Goal: Information Seeking & Learning: Learn about a topic

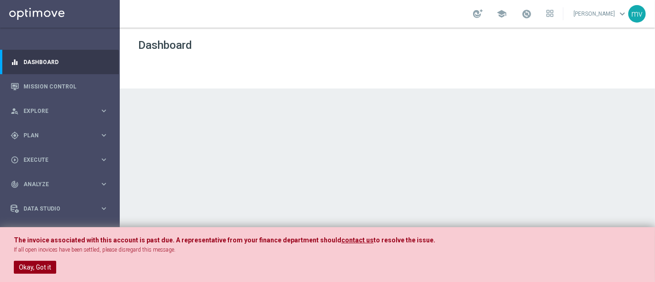
click at [32, 261] on button "Okay, Got it" at bounding box center [35, 267] width 42 height 13
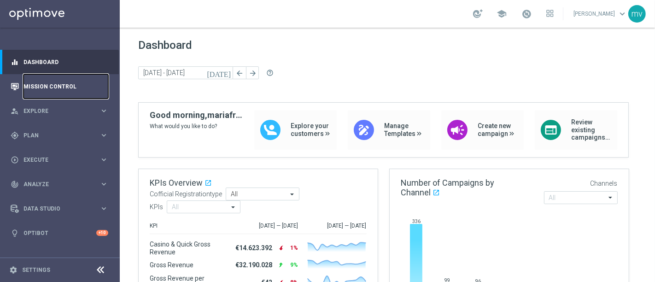
click at [65, 85] on link "Mission Control" at bounding box center [65, 86] width 85 height 24
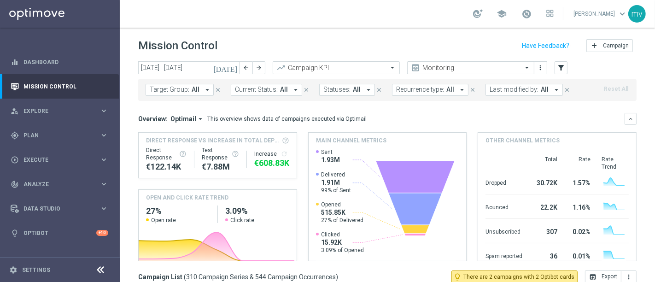
click at [234, 69] on icon "[DATE]" at bounding box center [225, 68] width 25 height 8
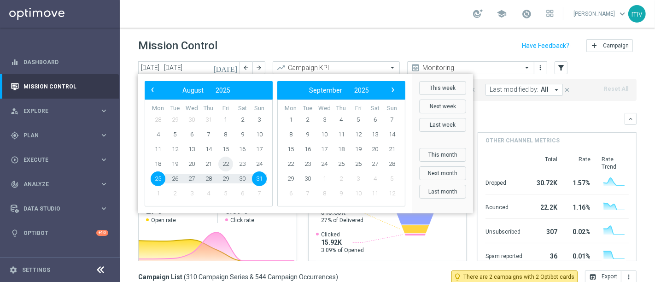
click at [230, 166] on span "22" at bounding box center [225, 164] width 15 height 15
click at [230, 165] on span "22" at bounding box center [225, 164] width 15 height 15
type input "22 Aug 2025 - 22 Aug 2025"
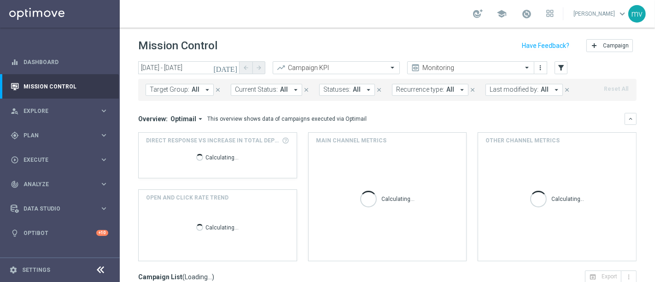
click at [206, 91] on icon "arrow_drop_down" at bounding box center [207, 90] width 8 height 8
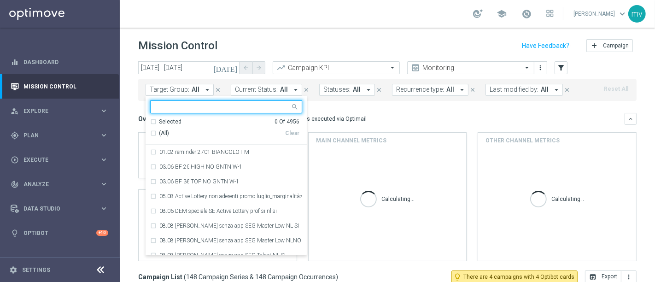
type input "RIC25 FINO50"
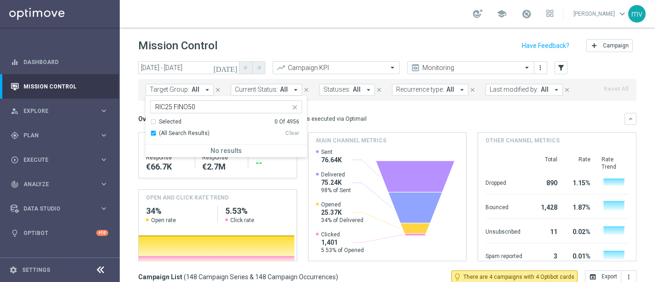
drag, startPoint x: 372, startPoint y: 109, endPoint x: 383, endPoint y: 111, distance: 10.8
click at [373, 108] on mini-dashboard "Overview: Optimail arrow_drop_down This overview shows data of campaigns execut…" at bounding box center [387, 186] width 499 height 170
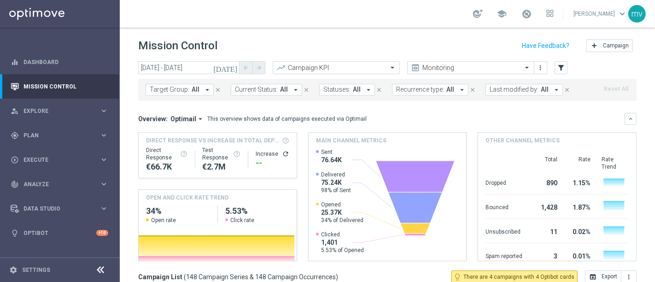
drag, startPoint x: 543, startPoint y: 89, endPoint x: 534, endPoint y: 95, distance: 11.0
click at [542, 89] on button "Last modified by: All arrow_drop_down" at bounding box center [524, 90] width 77 height 12
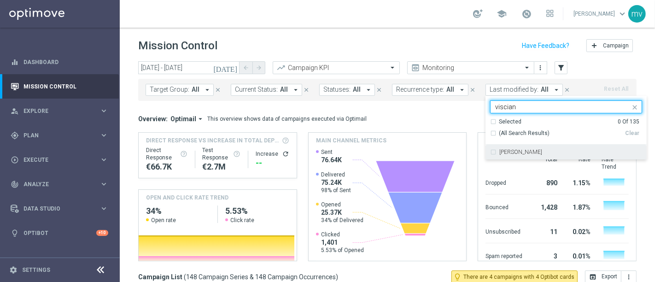
click at [506, 154] on label "[PERSON_NAME]" at bounding box center [520, 152] width 43 height 6
type input "viscian"
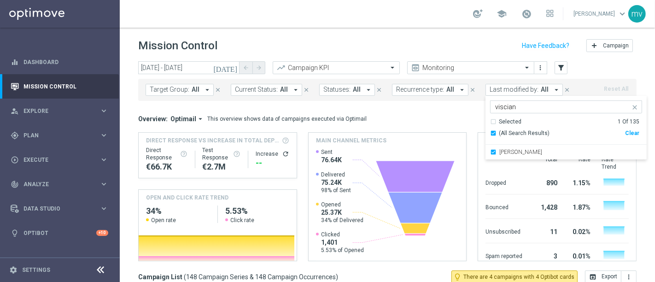
click at [438, 117] on div "Overview: Optimail arrow_drop_down This overview shows data of campaigns execut…" at bounding box center [381, 119] width 487 height 8
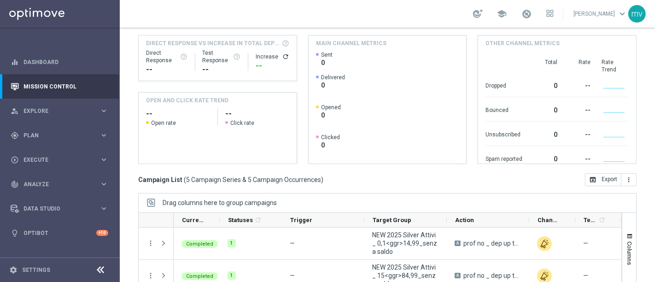
scroll to position [196, 0]
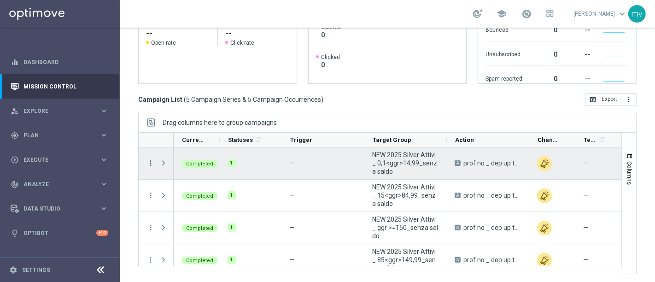
click at [148, 162] on icon "more_vert" at bounding box center [151, 163] width 8 height 8
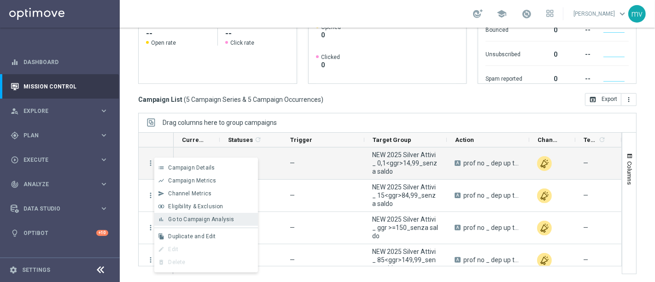
click at [196, 219] on span "Go to Campaign Analysis" at bounding box center [201, 219] width 66 height 6
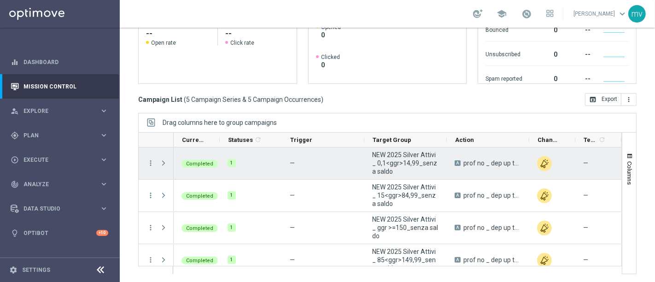
scroll to position [94, 0]
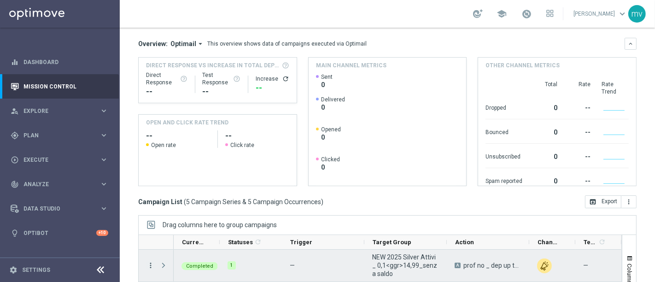
click at [149, 264] on icon "more_vert" at bounding box center [151, 265] width 8 height 8
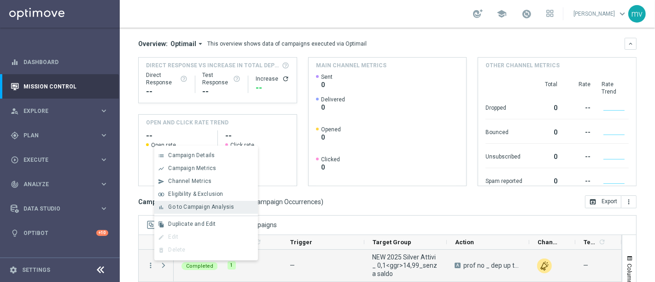
click at [179, 205] on span "Go to Campaign Analysis" at bounding box center [201, 207] width 66 height 6
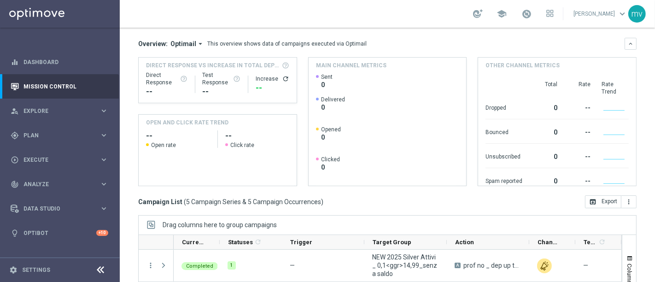
scroll to position [196, 0]
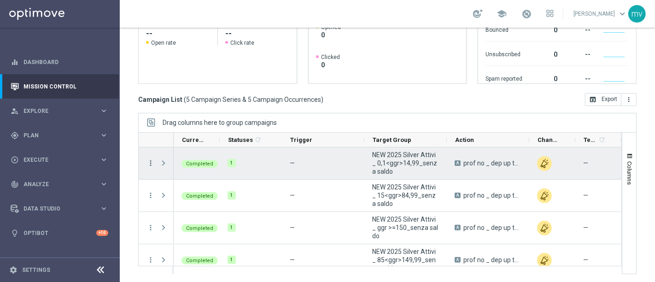
click at [150, 162] on icon "more_vert" at bounding box center [151, 163] width 8 height 8
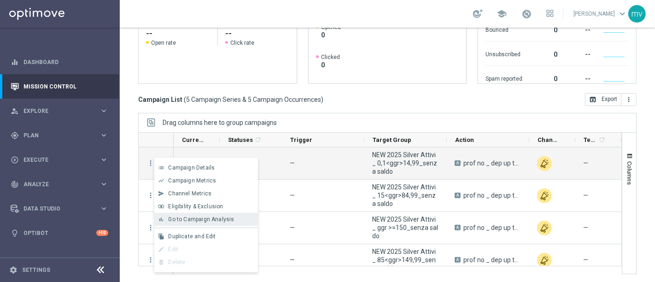
click at [191, 216] on span "Go to Campaign Analysis" at bounding box center [201, 219] width 66 height 6
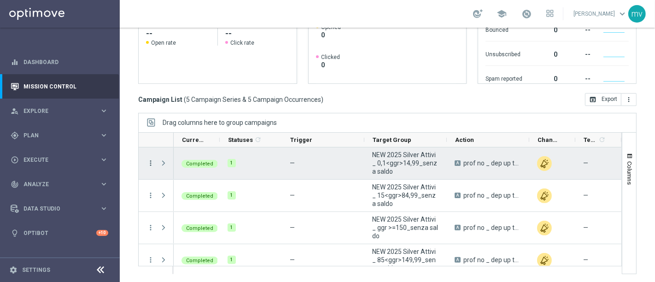
click at [151, 163] on icon "more_vert" at bounding box center [151, 163] width 8 height 8
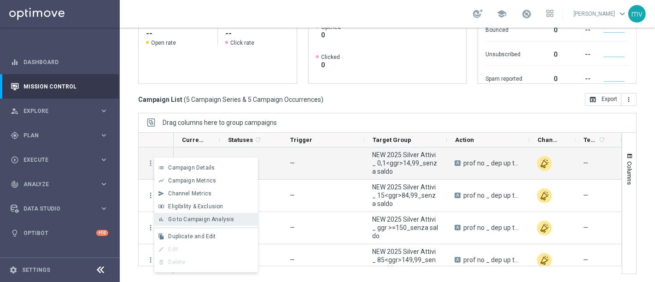
click at [188, 214] on div "bar_chart Go to Campaign Analysis" at bounding box center [206, 219] width 104 height 13
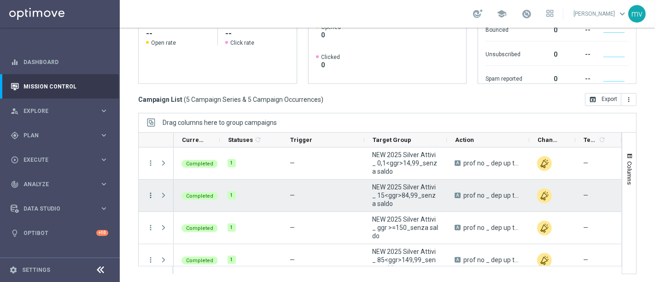
click at [150, 196] on icon "more_vert" at bounding box center [151, 195] width 8 height 8
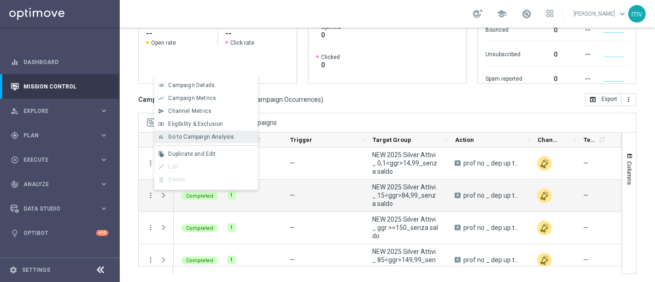
click at [177, 138] on span "Go to Campaign Analysis" at bounding box center [201, 137] width 66 height 6
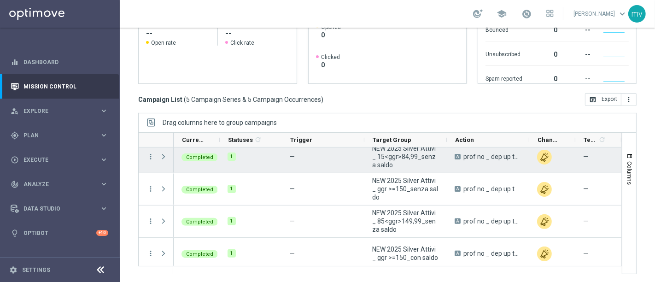
scroll to position [42, 0]
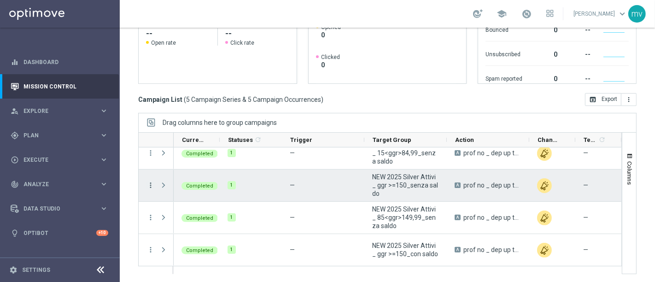
click at [150, 182] on icon "more_vert" at bounding box center [151, 185] width 8 height 8
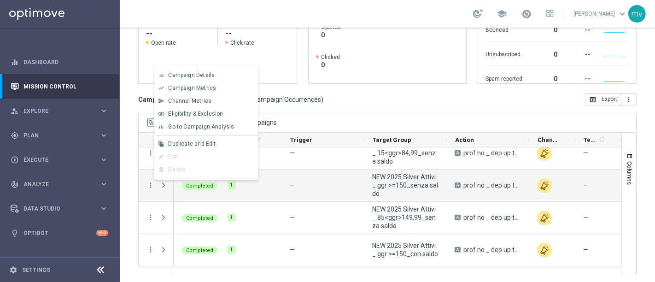
click at [193, 127] on span "Go to Campaign Analysis" at bounding box center [201, 126] width 66 height 6
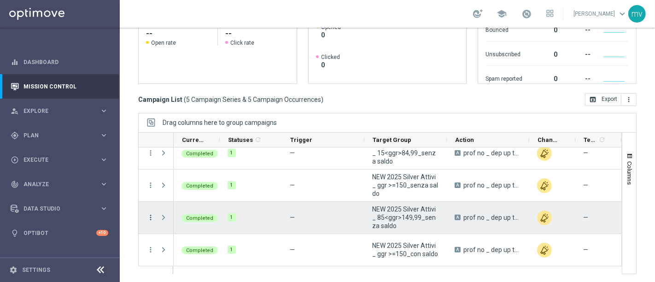
click at [149, 215] on icon "more_vert" at bounding box center [151, 217] width 8 height 8
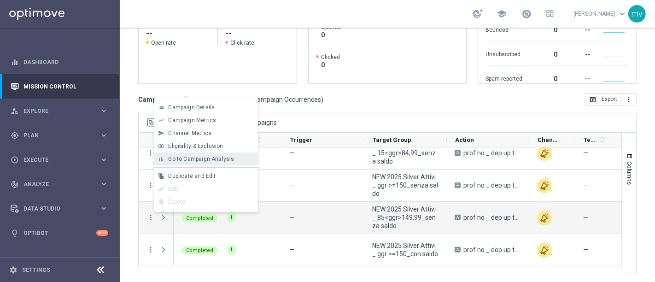
click at [186, 157] on span "Go to Campaign Analysis" at bounding box center [201, 159] width 66 height 6
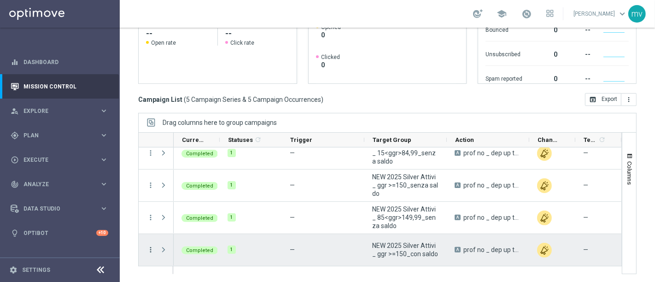
click at [149, 246] on icon "more_vert" at bounding box center [151, 250] width 8 height 8
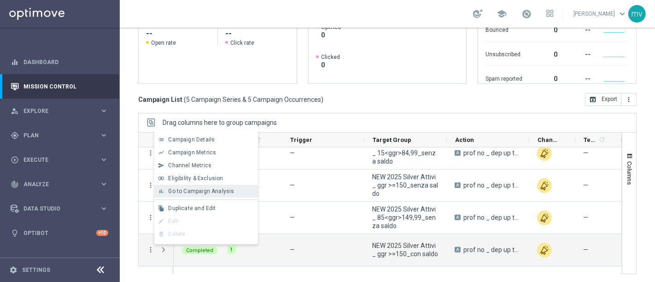
click at [196, 188] on span "Go to Campaign Analysis" at bounding box center [201, 191] width 66 height 6
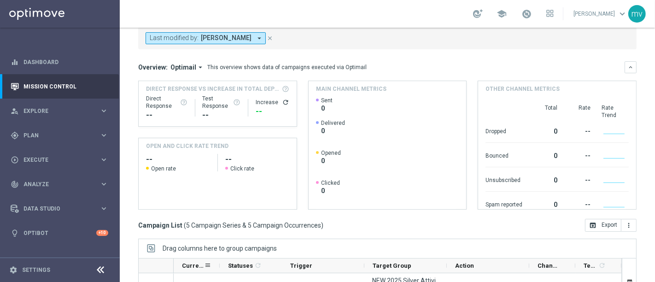
scroll to position [0, 0]
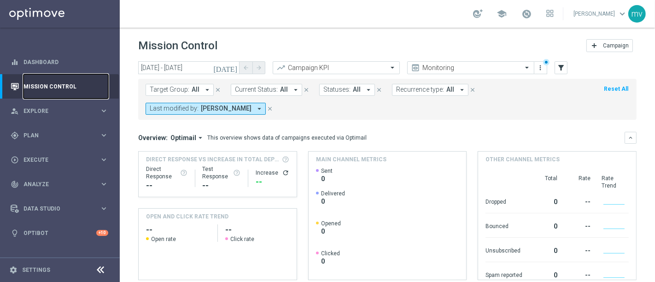
click at [79, 87] on link "Mission Control" at bounding box center [65, 86] width 85 height 24
click at [273, 107] on icon "close" at bounding box center [270, 109] width 6 height 6
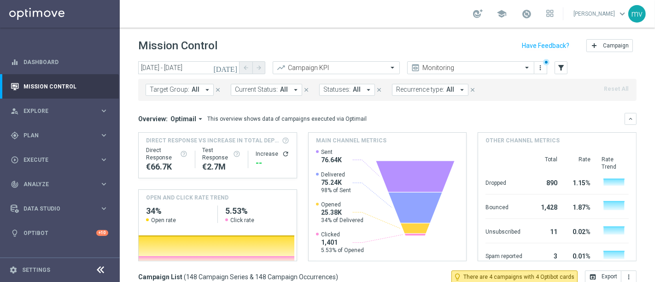
click at [232, 68] on icon "[DATE]" at bounding box center [225, 68] width 25 height 8
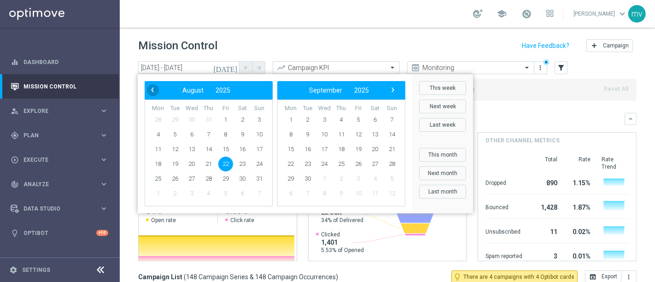
click at [153, 93] on span "‹" at bounding box center [153, 90] width 12 height 12
click at [257, 163] on span "27" at bounding box center [259, 164] width 15 height 15
click at [260, 162] on span "27" at bounding box center [259, 164] width 15 height 15
type input "27 Jul 2025 - 27 Jul 2025"
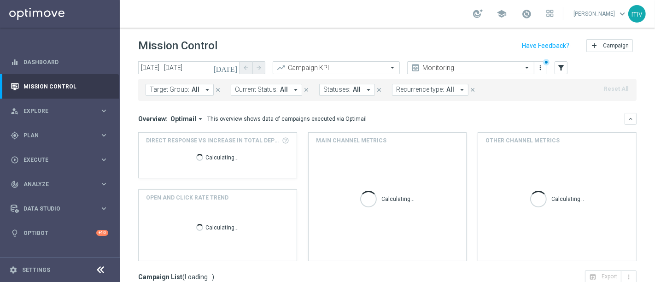
click at [204, 86] on icon "arrow_drop_down" at bounding box center [207, 90] width 8 height 8
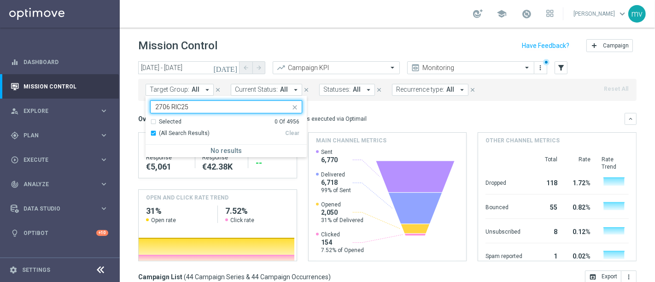
type input "2706 RIC25"
click at [349, 107] on mini-dashboard "Overview: Optimail arrow_drop_down This overview shows data of campaigns execut…" at bounding box center [387, 186] width 499 height 170
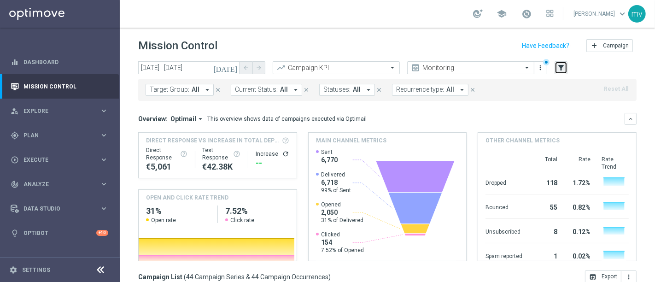
click at [561, 68] on icon "filter_alt" at bounding box center [561, 68] width 8 height 8
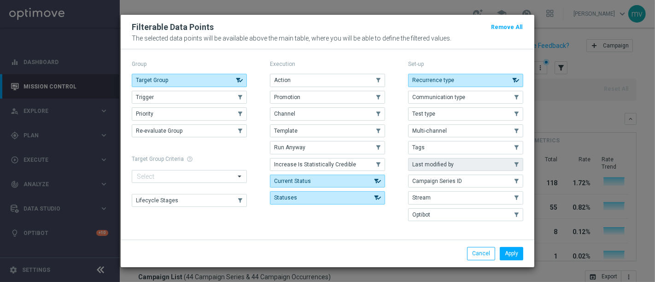
click at [457, 165] on button "Last modified by" at bounding box center [465, 164] width 115 height 13
click at [516, 252] on button "Apply" at bounding box center [511, 253] width 23 height 13
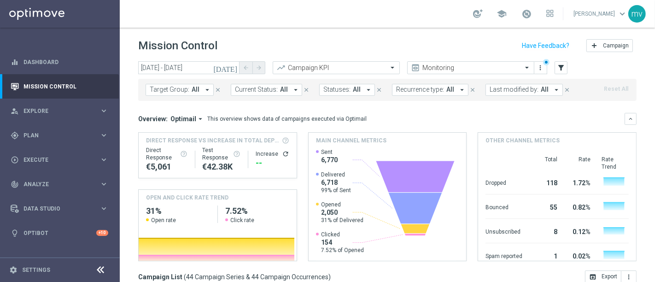
click at [552, 88] on icon "arrow_drop_down" at bounding box center [556, 90] width 8 height 8
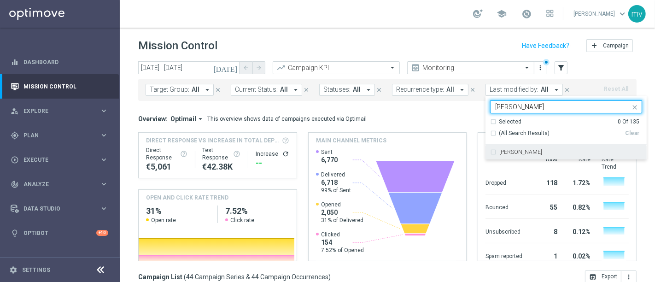
click at [490, 153] on div "[PERSON_NAME]" at bounding box center [566, 152] width 152 height 15
type input "parisi"
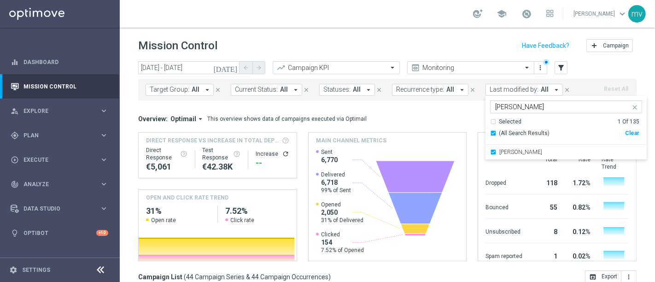
click at [449, 117] on div "Overview: Optimail arrow_drop_down This overview shows data of campaigns execut…" at bounding box center [381, 119] width 487 height 8
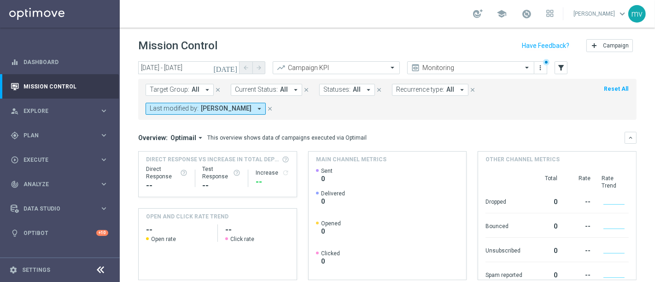
click at [267, 108] on icon "close" at bounding box center [270, 109] width 6 height 6
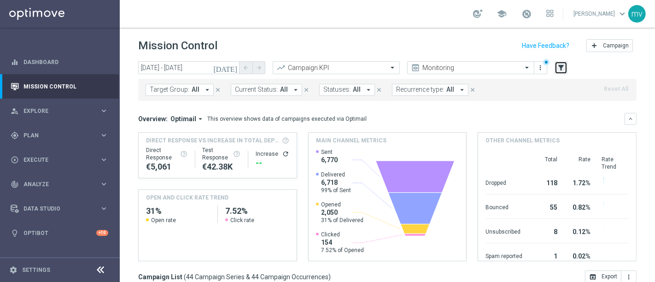
click at [564, 69] on icon "filter_alt" at bounding box center [561, 68] width 8 height 8
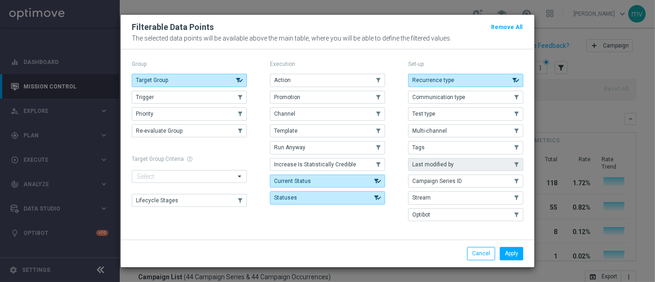
click at [437, 164] on span "Last modified by" at bounding box center [432, 164] width 41 height 6
drag, startPoint x: 519, startPoint y: 251, endPoint x: 530, endPoint y: 229, distance: 24.1
click at [518, 251] on button "Apply" at bounding box center [511, 253] width 23 height 13
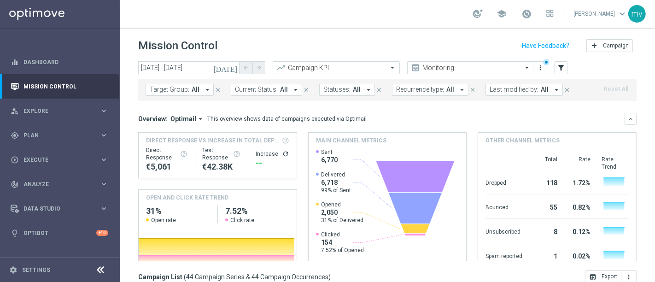
click at [552, 90] on icon "arrow_drop_down" at bounding box center [556, 90] width 8 height 8
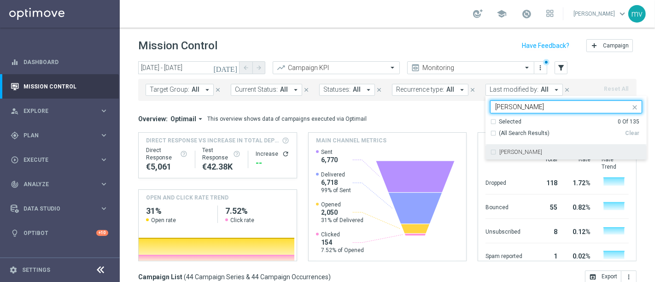
click at [490, 152] on div "[PERSON_NAME]" at bounding box center [566, 152] width 152 height 15
type input "visciano"
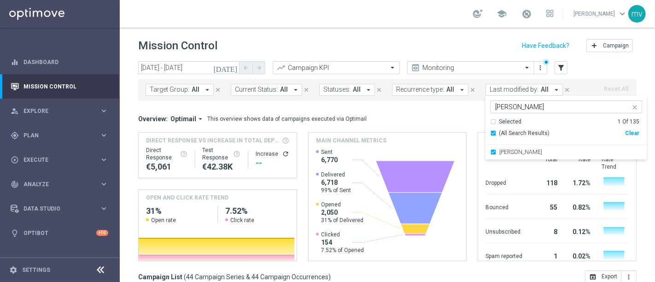
click at [408, 114] on div "Overview: Optimail arrow_drop_down This overview shows data of campaigns execut…" at bounding box center [387, 119] width 499 height 12
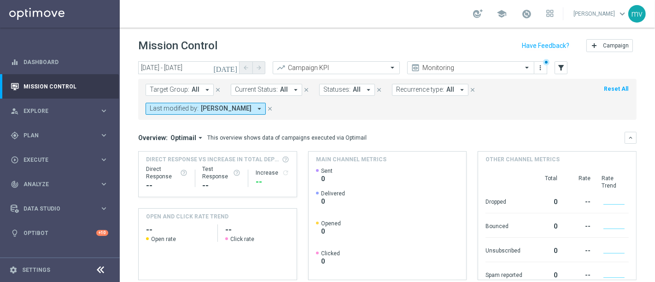
click at [273, 108] on icon "close" at bounding box center [270, 109] width 6 height 6
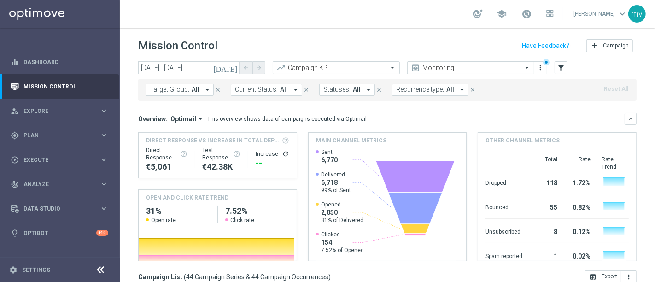
click at [208, 88] on icon "arrow_drop_down" at bounding box center [207, 90] width 8 height 8
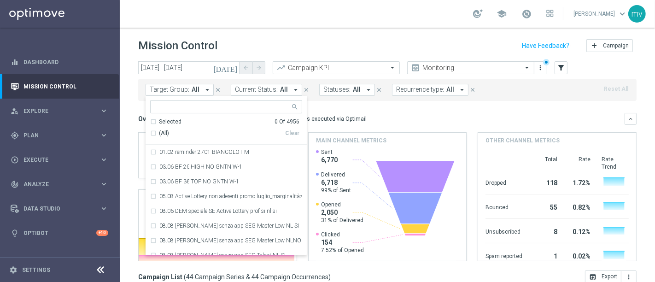
click at [233, 69] on icon "[DATE]" at bounding box center [225, 68] width 25 height 8
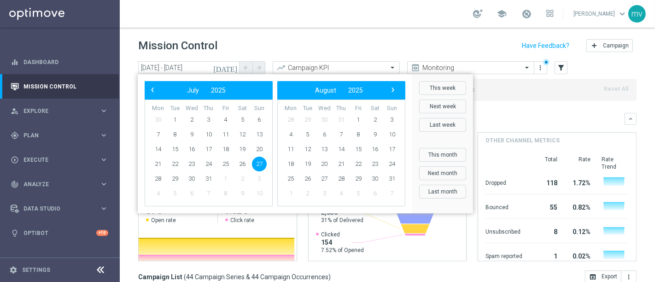
click at [148, 83] on div "‹ ​ July ​ 2025 ​ ›" at bounding box center [209, 90] width 128 height 18
click at [153, 88] on span "‹" at bounding box center [153, 90] width 12 height 12
click at [228, 177] on span "27" at bounding box center [225, 178] width 15 height 15
click at [229, 178] on span "27" at bounding box center [225, 178] width 15 height 15
type input "[DATE] - [DATE]"
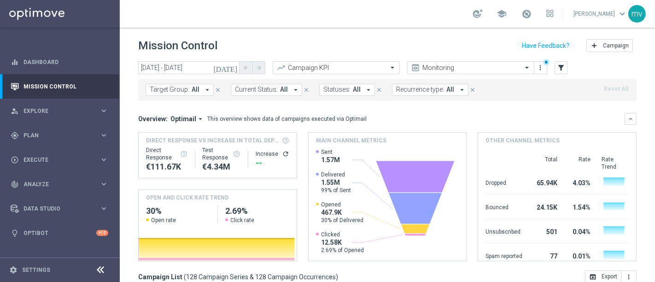
click at [204, 88] on icon "arrow_drop_down" at bounding box center [207, 90] width 8 height 8
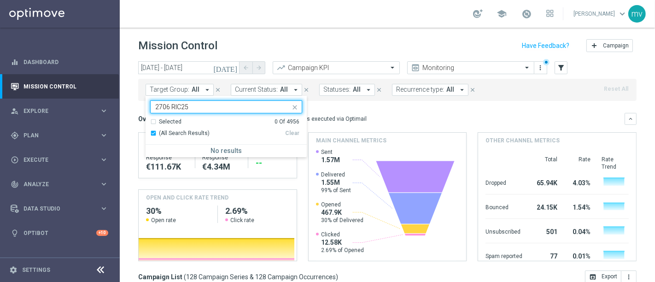
type input "2706 RIC25"
click at [407, 109] on mini-dashboard "Overview: Optimail arrow_drop_down This overview shows data of campaigns execut…" at bounding box center [387, 186] width 499 height 170
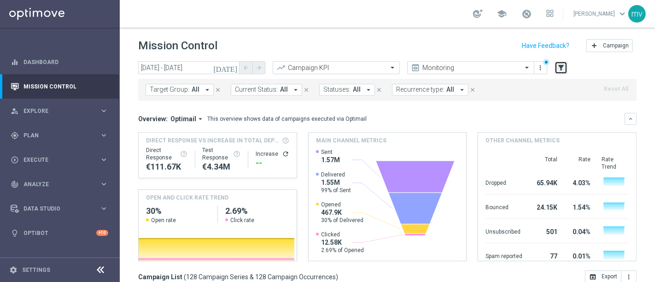
click at [564, 69] on icon "filter_alt" at bounding box center [561, 68] width 8 height 8
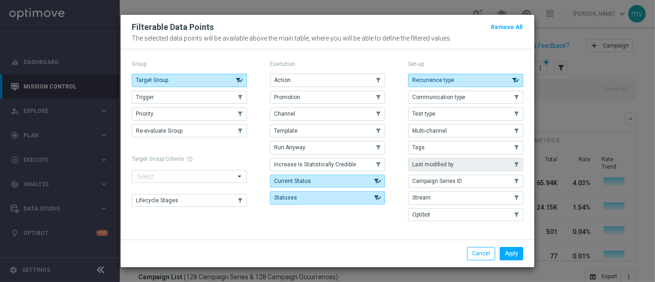
click at [434, 162] on span "Last modified by" at bounding box center [432, 164] width 41 height 6
click at [518, 258] on button "Apply" at bounding box center [511, 253] width 23 height 13
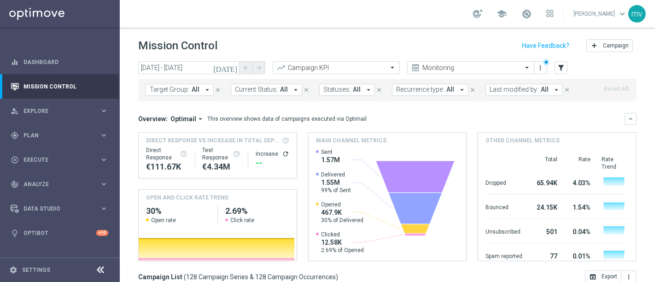
click at [552, 91] on icon "arrow_drop_down" at bounding box center [556, 90] width 8 height 8
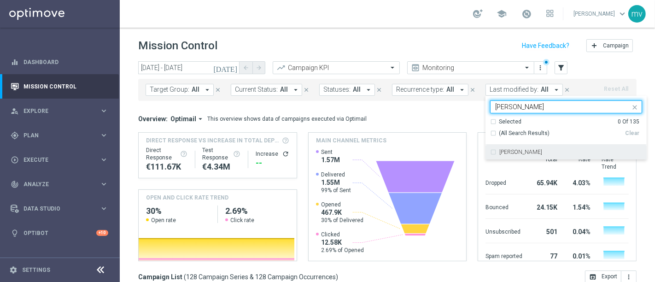
click at [499, 151] on label "[PERSON_NAME]" at bounding box center [520, 152] width 43 height 6
type input "parisi"
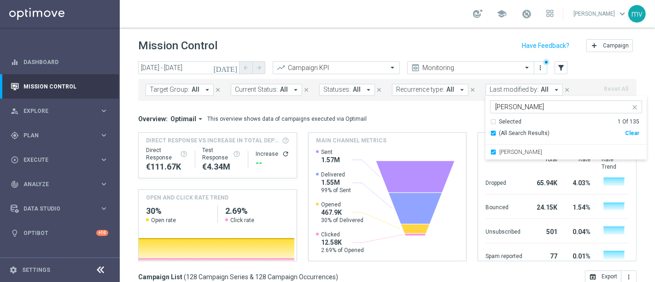
click at [430, 120] on div "Overview: Optimail arrow_drop_down This overview shows data of campaigns execut…" at bounding box center [381, 119] width 487 height 8
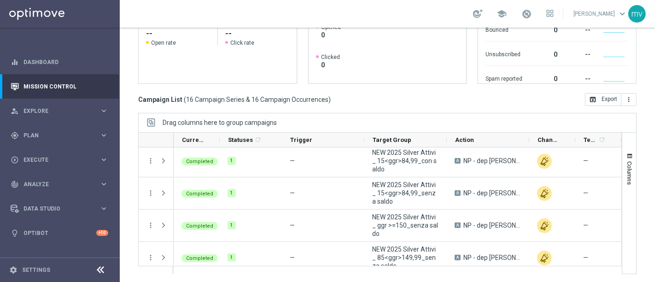
scroll to position [51, 0]
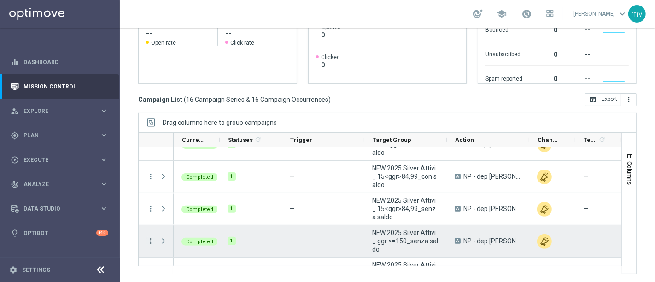
click at [151, 240] on icon "more_vert" at bounding box center [151, 241] width 8 height 8
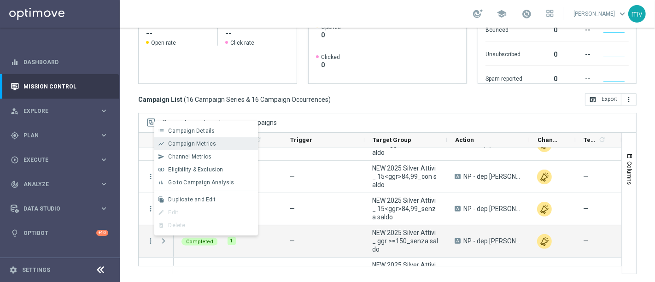
click at [182, 147] on span "Campaign Metrics" at bounding box center [192, 144] width 48 height 6
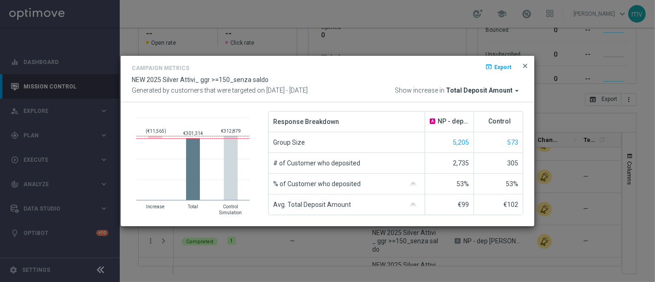
click at [524, 62] on span "close" at bounding box center [525, 65] width 7 height 7
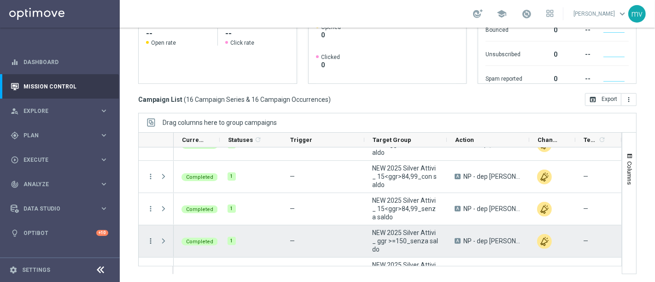
click at [148, 242] on icon "more_vert" at bounding box center [151, 241] width 8 height 8
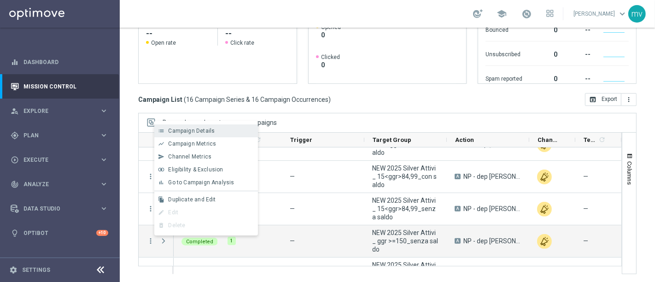
click at [195, 132] on span "Campaign Details" at bounding box center [191, 131] width 47 height 6
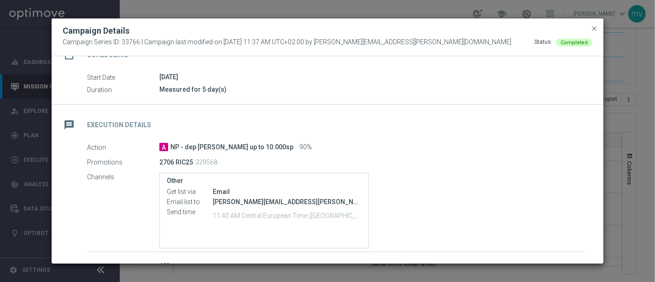
scroll to position [0, 0]
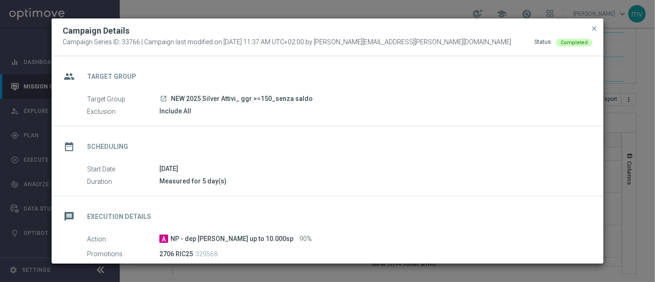
drag, startPoint x: 581, startPoint y: 41, endPoint x: 554, endPoint y: 45, distance: 27.8
click at [581, 44] on span "Completed" at bounding box center [574, 43] width 27 height 6
click at [547, 43] on div "Status:" at bounding box center [543, 42] width 18 height 8
click at [599, 31] on div "Campaign Details" at bounding box center [328, 30] width 544 height 11
click at [595, 29] on span "close" at bounding box center [594, 28] width 7 height 7
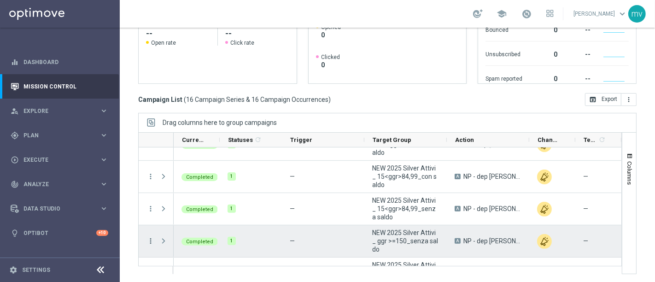
click at [148, 237] on icon "more_vert" at bounding box center [151, 241] width 8 height 8
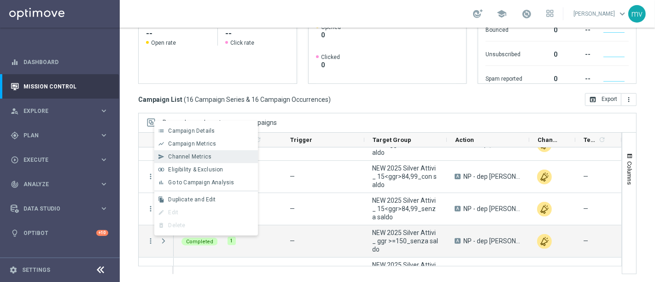
click at [199, 157] on span "Channel Metrics" at bounding box center [189, 156] width 43 height 6
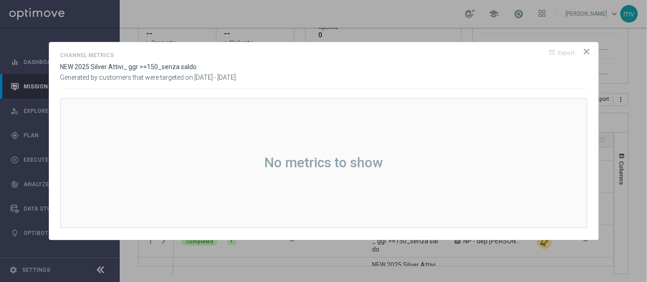
click at [586, 52] on icon "icon" at bounding box center [586, 51] width 9 height 9
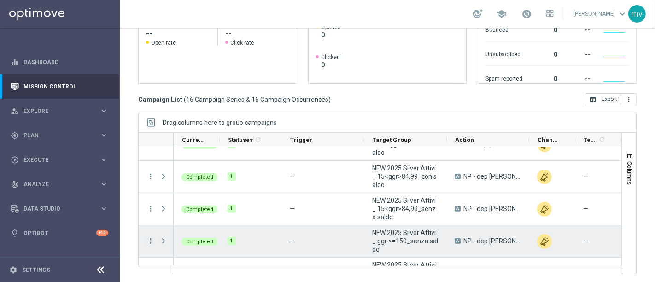
click at [148, 238] on icon "more_vert" at bounding box center [151, 241] width 8 height 8
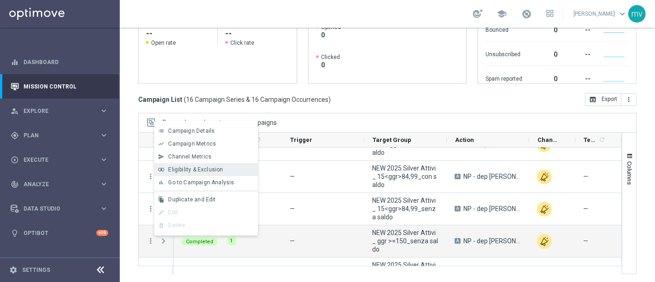
click at [192, 170] on span "Eligibility & Exclusion" at bounding box center [195, 169] width 55 height 6
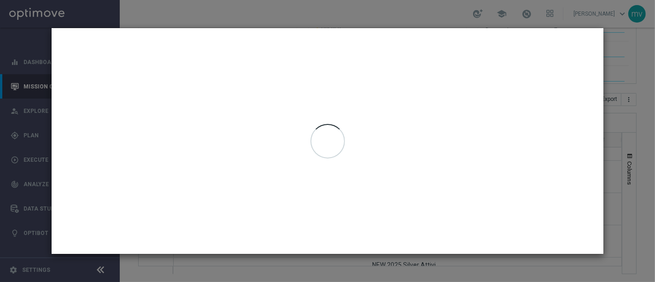
type input "[DATE] - [DATE]"
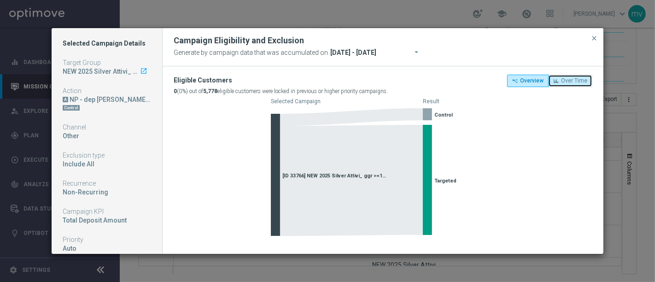
click at [572, 86] on button "Over Time" at bounding box center [570, 81] width 44 height 12
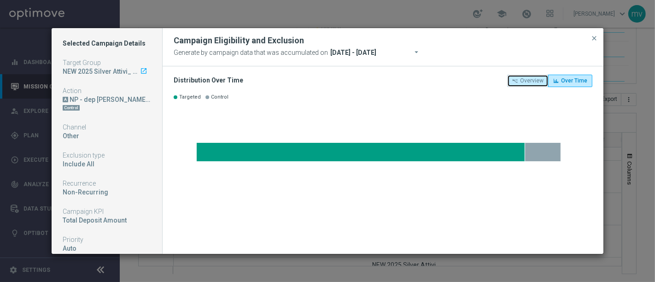
click at [533, 85] on button "Overview" at bounding box center [527, 81] width 41 height 12
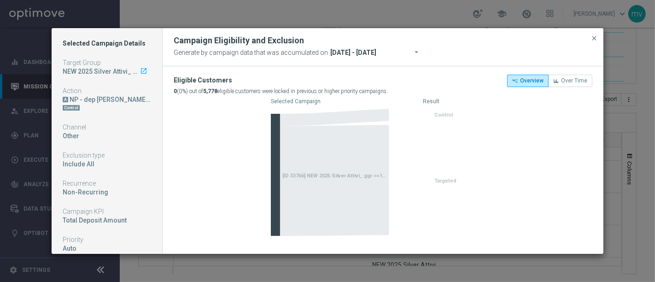
click at [595, 33] on button "close" at bounding box center [594, 38] width 9 height 11
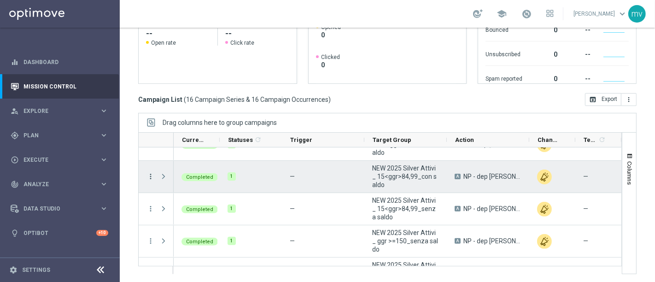
click at [152, 177] on icon "more_vert" at bounding box center [151, 176] width 8 height 8
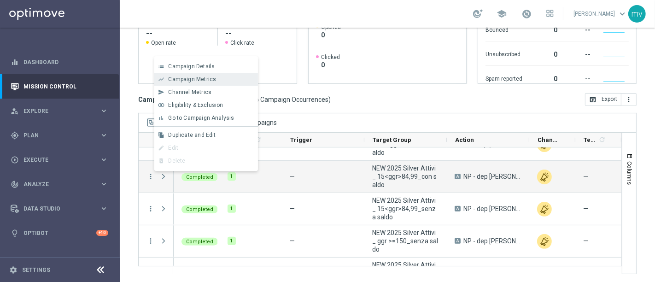
click at [195, 81] on span "Campaign Metrics" at bounding box center [192, 79] width 48 height 6
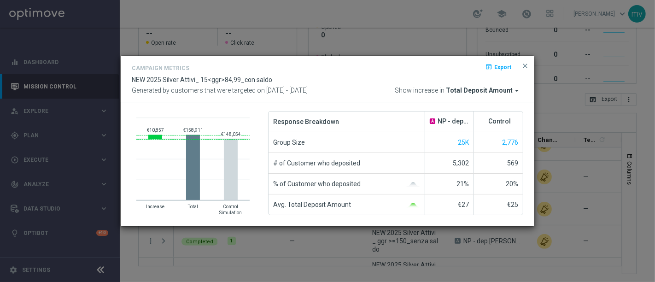
drag, startPoint x: 438, startPoint y: 76, endPoint x: 439, endPoint y: 87, distance: 10.2
click at [439, 79] on div "Campaign Metrics open_in_browser Export NEW 2025 Silver Attivi_ 15<ggr>84,99_co…" at bounding box center [328, 79] width 392 height 32
drag, startPoint x: 439, startPoint y: 87, endPoint x: 486, endPoint y: 88, distance: 47.0
click at [439, 88] on span "Show increase in" at bounding box center [420, 91] width 50 height 8
click at [486, 88] on span "Total Deposit Amount" at bounding box center [479, 91] width 67 height 8
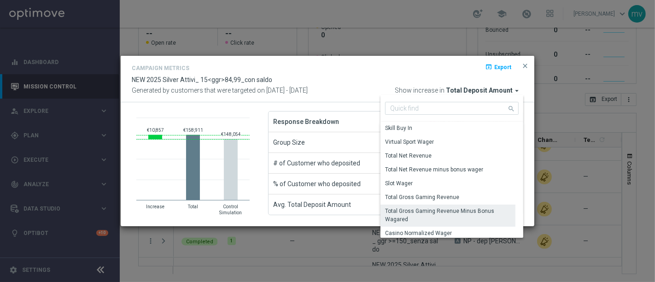
scroll to position [153, 0]
click at [434, 212] on div "Total Gross Gaming Revenue Minus Bonus Wagared" at bounding box center [448, 214] width 126 height 17
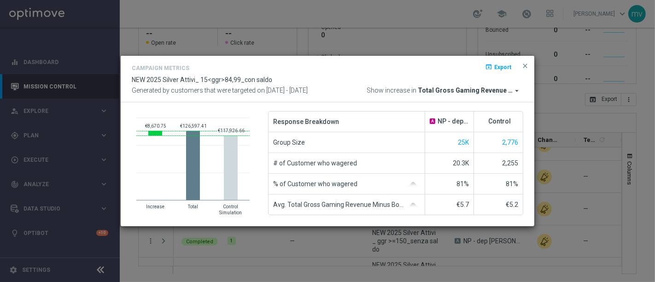
click at [483, 90] on span "Total Gross Gaming Revenue Minus Bonus Wagared" at bounding box center [465, 91] width 95 height 8
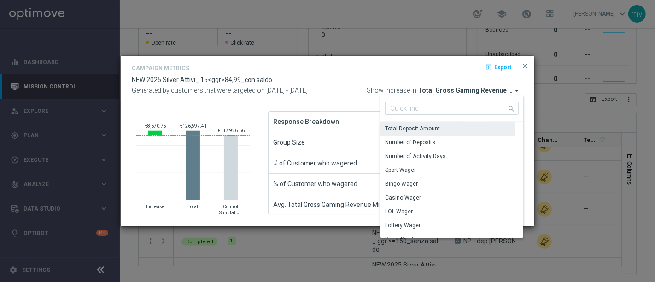
click at [442, 131] on div "Total Deposit Amount" at bounding box center [448, 128] width 135 height 13
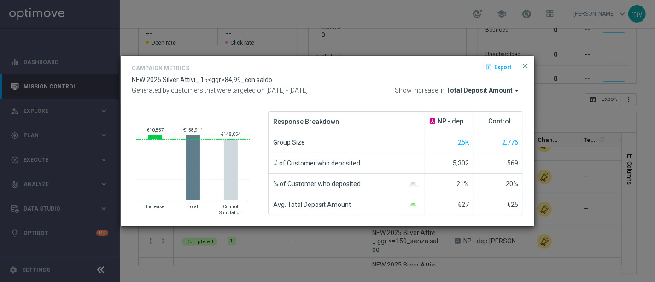
click at [451, 123] on span "NP - dep [PERSON_NAME] up to 3000sp" at bounding box center [453, 121] width 31 height 8
click at [462, 145] on span "25K" at bounding box center [463, 142] width 11 height 7
click at [192, 150] on rect at bounding box center [193, 167] width 14 height 65
click at [185, 80] on span "NEW 2025 Silver Attivi_ 15<ggr>84,99_con saldo" at bounding box center [202, 79] width 141 height 7
click at [524, 66] on span "close" at bounding box center [525, 65] width 7 height 7
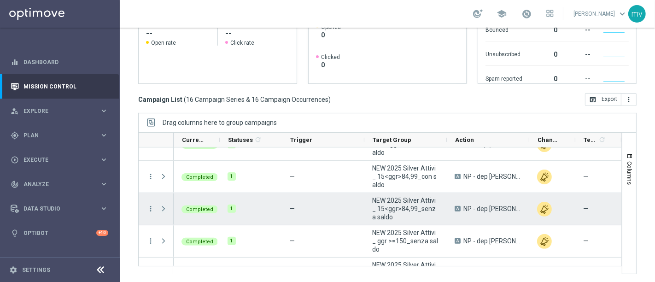
click at [164, 205] on span "Press SPACE to select this row." at bounding box center [163, 208] width 8 height 7
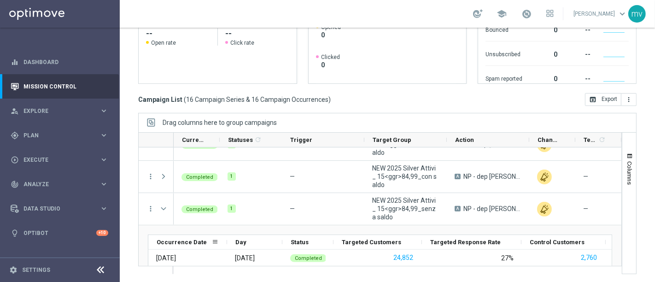
scroll to position [102, 0]
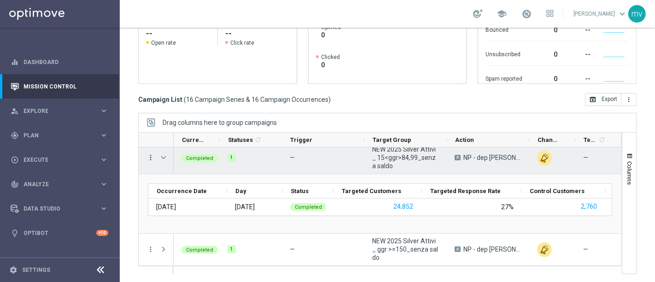
click at [151, 158] on icon "more_vert" at bounding box center [151, 157] width 8 height 8
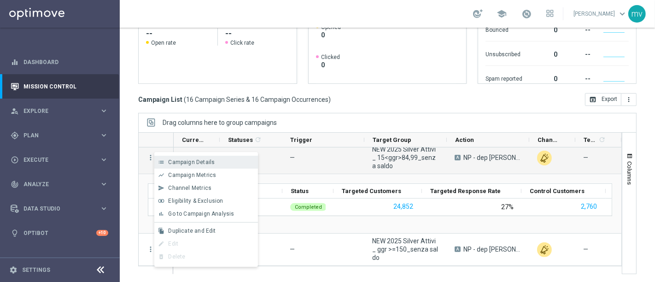
click at [205, 162] on span "Campaign Details" at bounding box center [191, 162] width 47 height 6
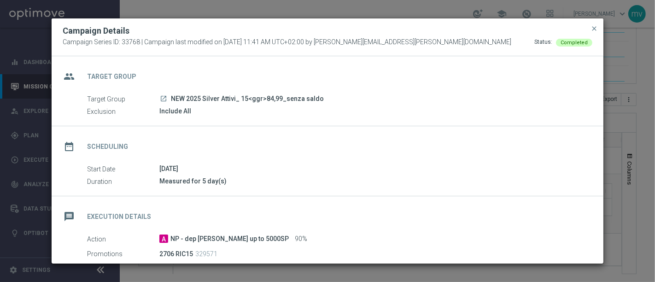
click at [183, 45] on span "Campaign Series ID: 33768 | Campaign last modified on 27 Jun 2025 at 11:41 AM U…" at bounding box center [287, 42] width 449 height 8
drag, startPoint x: 385, startPoint y: 41, endPoint x: 413, endPoint y: 45, distance: 28.8
click at [387, 41] on div "Campaign Series ID: 33768 | Campaign last modified on 27 Jun 2025 at 11:41 AM U…" at bounding box center [328, 42] width 530 height 8
drag, startPoint x: 495, startPoint y: 48, endPoint x: 483, endPoint y: 62, distance: 18.3
click at [495, 51] on div "Campaign Details Campaign Series ID: 33768 | Campaign last modified on 27 Jun 2…" at bounding box center [328, 37] width 552 height 38
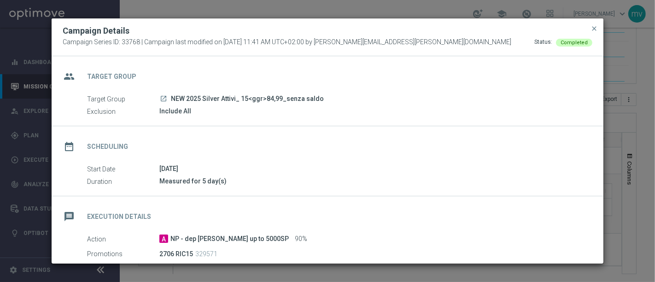
scroll to position [179, 0]
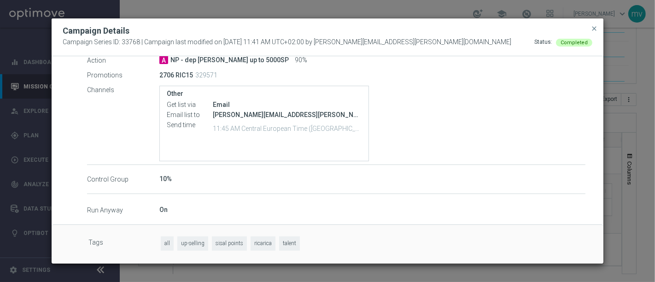
click at [197, 244] on span "up-selling" at bounding box center [192, 243] width 31 height 14
click at [163, 243] on span "all" at bounding box center [167, 243] width 13 height 14
drag, startPoint x: 217, startPoint y: 246, endPoint x: 226, endPoint y: 246, distance: 9.2
click at [221, 246] on span "sisal points" at bounding box center [229, 243] width 35 height 14
drag, startPoint x: 273, startPoint y: 241, endPoint x: 282, endPoint y: 243, distance: 9.4
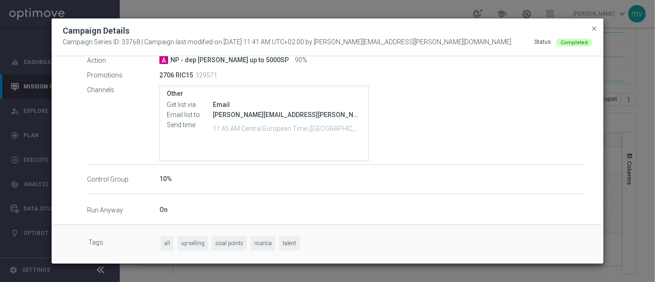
click at [275, 241] on span "ricarica" at bounding box center [263, 243] width 25 height 14
click at [288, 244] on span "talent" at bounding box center [289, 243] width 21 height 14
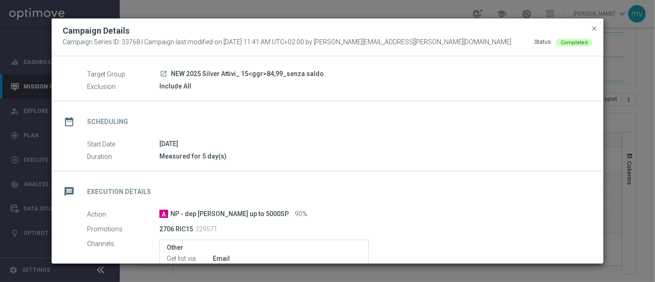
scroll to position [0, 0]
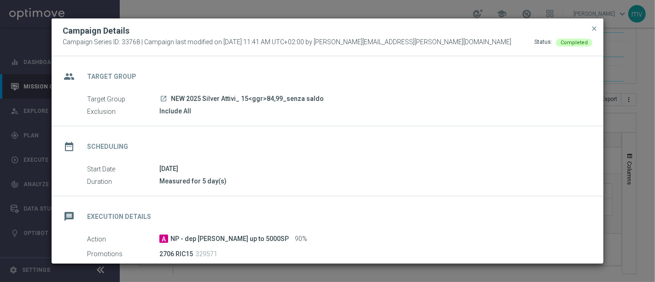
drag, startPoint x: 592, startPoint y: 26, endPoint x: 536, endPoint y: 64, distance: 66.7
click at [592, 25] on span "close" at bounding box center [594, 28] width 7 height 7
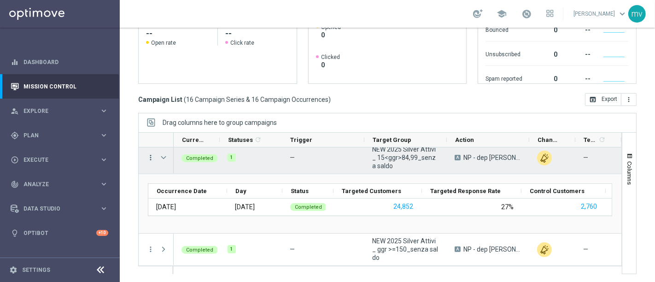
click at [151, 154] on icon "more_vert" at bounding box center [151, 157] width 8 height 8
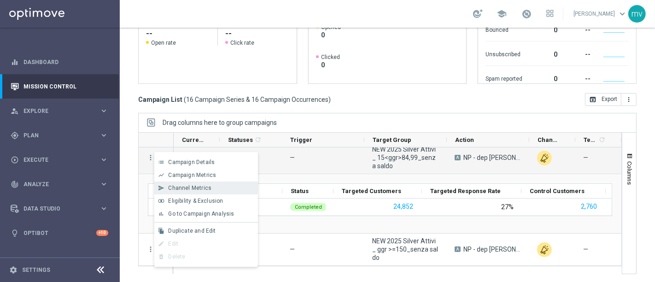
click at [177, 188] on span "Channel Metrics" at bounding box center [189, 188] width 43 height 6
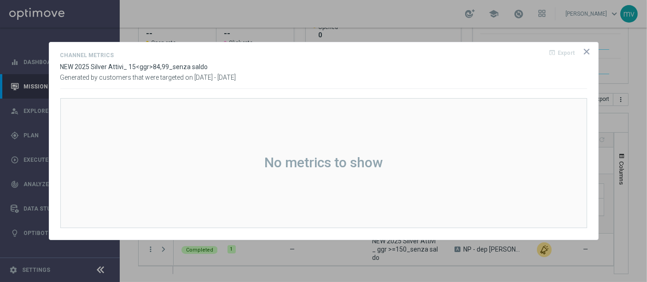
click at [297, 159] on div "No metrics to show" at bounding box center [323, 163] width 118 height 8
drag, startPoint x: 364, startPoint y: 176, endPoint x: 279, endPoint y: 149, distance: 90.0
click at [361, 176] on div "No metrics to show" at bounding box center [323, 163] width 527 height 130
click at [160, 83] on div "Channel Metrics open_in_browser Export NEW 2025 Silver Attivi_ 15<ggr>84,99_sen…" at bounding box center [323, 69] width 527 height 39
click at [94, 89] on opti-dialog-container "Channel Metrics open_in_browser Export NEW 2025 Silver Attivi_ 15<ggr>84,99_sen…" at bounding box center [323, 140] width 549 height 197
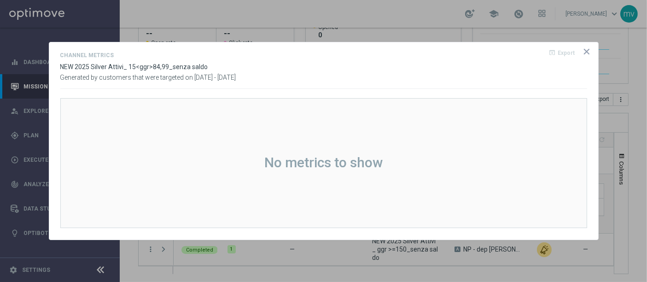
click at [585, 51] on icon "icon" at bounding box center [586, 51] width 9 height 9
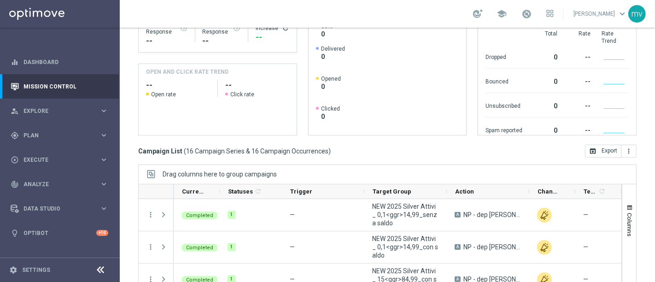
scroll to position [145, 0]
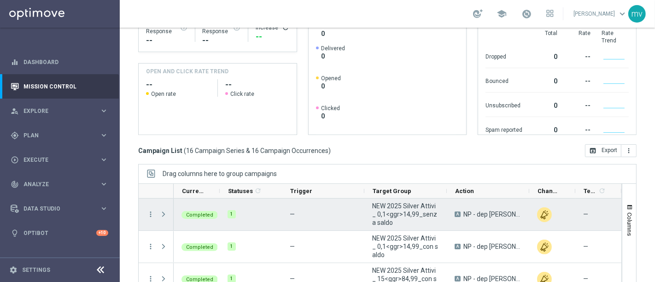
click at [162, 214] on span "Press SPACE to select this row." at bounding box center [163, 214] width 8 height 7
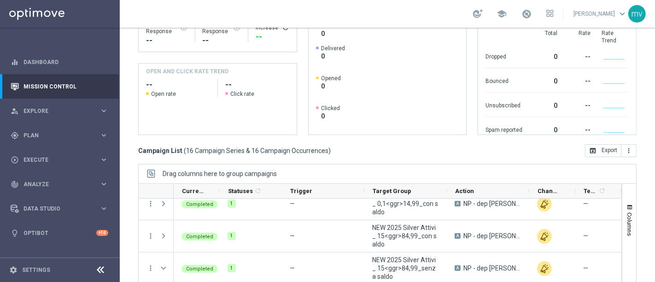
scroll to position [0, 0]
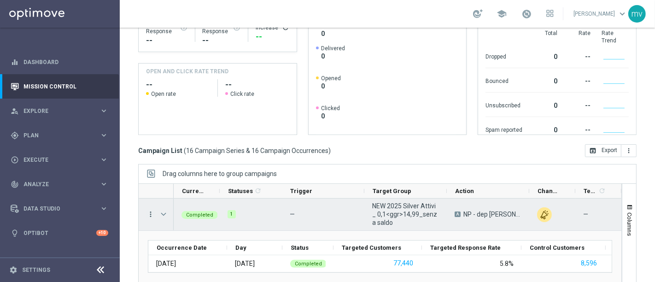
click at [148, 215] on icon "more_vert" at bounding box center [151, 214] width 8 height 8
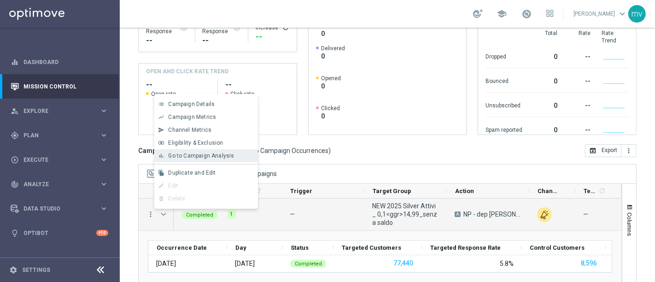
click at [189, 157] on span "Go to Campaign Analysis" at bounding box center [201, 156] width 66 height 6
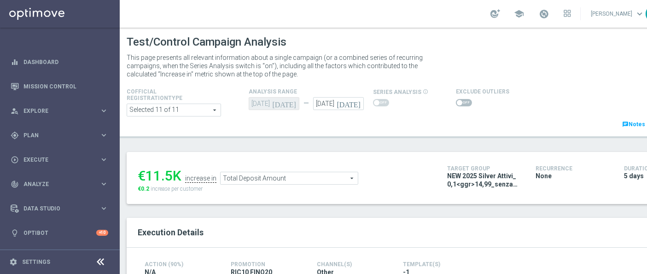
click at [406, 166] on ul "€11.5K increase in Total Deposit Amount Total Deposit Amount arrow_drop_down se…" at bounding box center [285, 174] width 300 height 22
click at [463, 104] on span at bounding box center [464, 102] width 16 height 7
click at [463, 104] on input "checkbox" at bounding box center [464, 102] width 16 height 7
checkbox input "true"
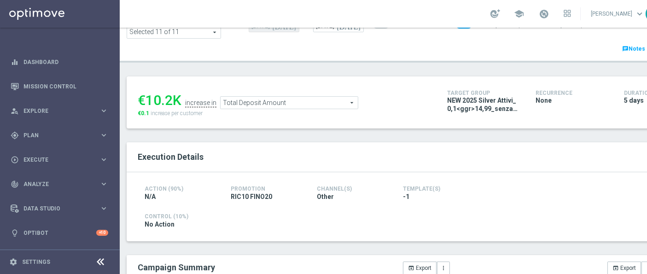
scroll to position [51, 0]
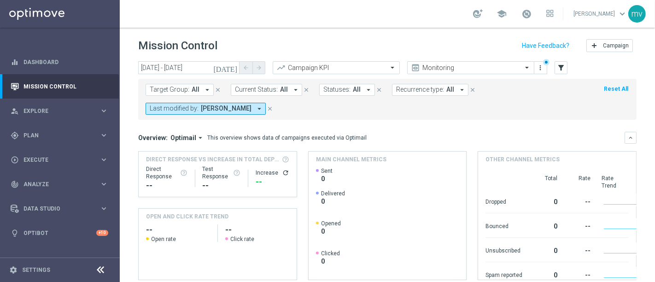
click at [273, 107] on icon "close" at bounding box center [270, 109] width 6 height 6
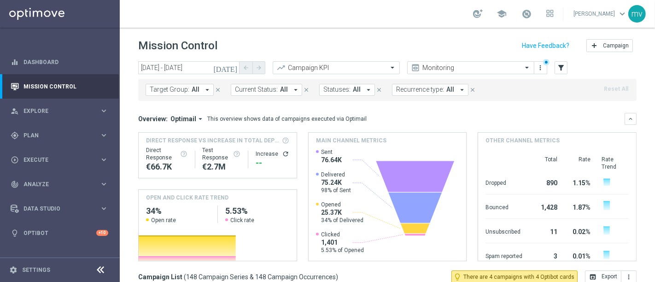
click at [205, 88] on icon "arrow_drop_down" at bounding box center [207, 90] width 8 height 8
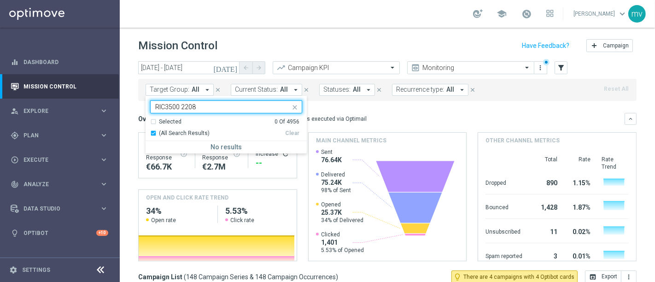
type input "RIC3500 2208"
click at [339, 109] on mini-dashboard "Overview: Optimail arrow_drop_down This overview shows data of campaigns execut…" at bounding box center [387, 186] width 499 height 170
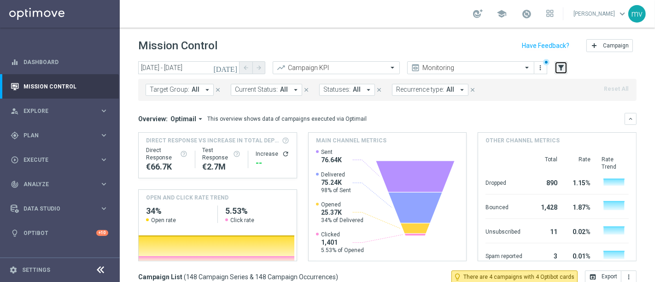
click at [564, 69] on icon "filter_alt" at bounding box center [561, 68] width 8 height 8
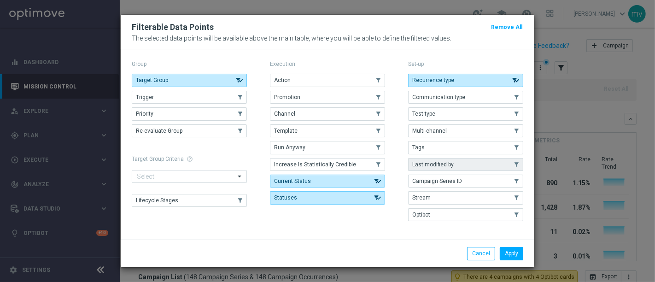
click at [458, 160] on button "Last modified by" at bounding box center [465, 164] width 115 height 13
click at [515, 250] on button "Apply" at bounding box center [511, 253] width 23 height 13
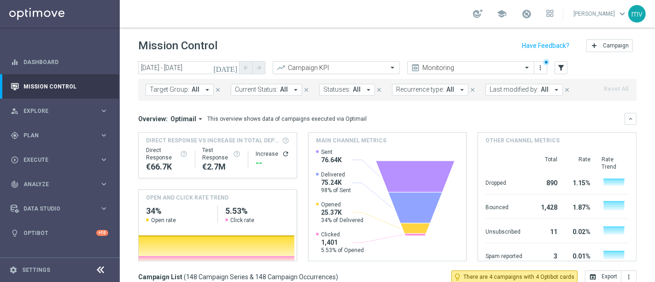
drag, startPoint x: 549, startPoint y: 87, endPoint x: 548, endPoint y: 94, distance: 7.4
click at [552, 88] on icon "arrow_drop_down" at bounding box center [556, 90] width 8 height 8
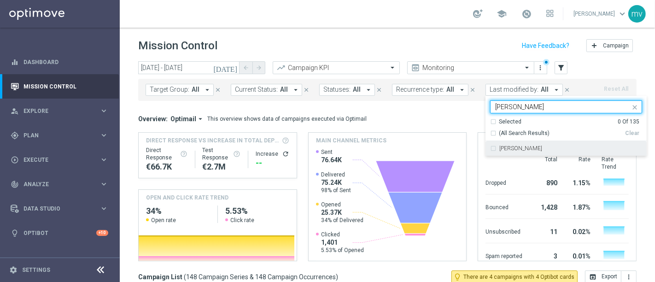
click at [490, 149] on div "sara parisi" at bounding box center [566, 148] width 152 height 15
type input "parisi"
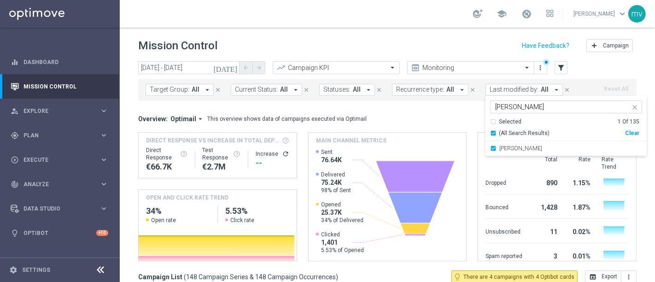
click at [442, 117] on div "Overview: Optimail arrow_drop_down This overview shows data of campaigns execut…" at bounding box center [381, 119] width 487 height 8
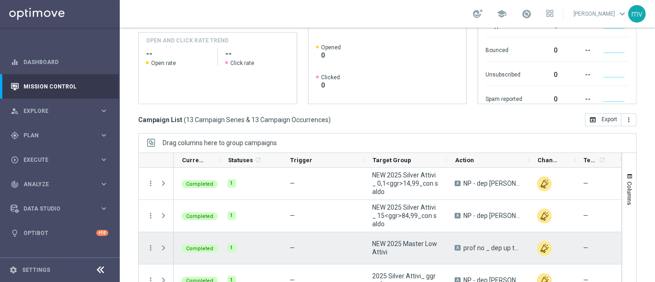
scroll to position [125, 0]
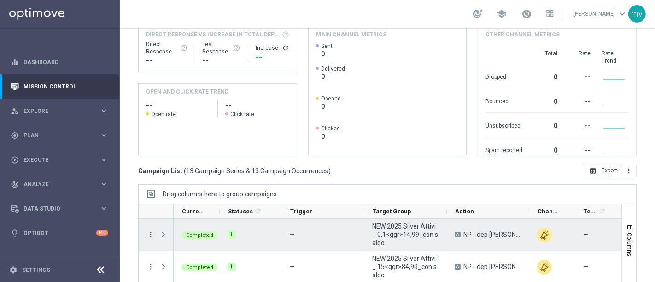
click at [149, 234] on icon "more_vert" at bounding box center [151, 234] width 8 height 8
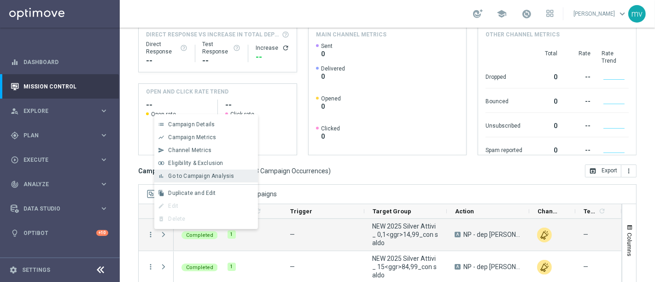
click at [169, 177] on span "Go to Campaign Analysis" at bounding box center [201, 176] width 66 height 6
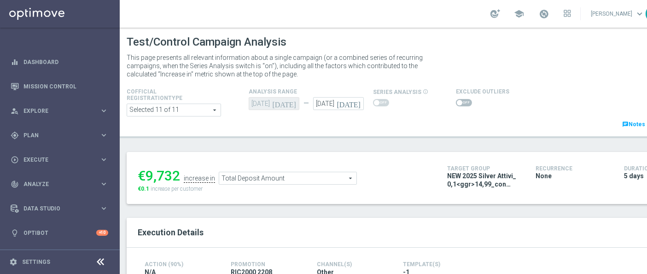
click at [467, 104] on span at bounding box center [464, 102] width 16 height 7
click at [467, 104] on input "checkbox" at bounding box center [464, 102] width 16 height 7
checkbox input "true"
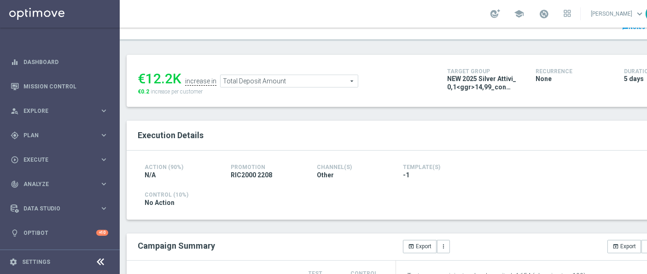
scroll to position [102, 0]
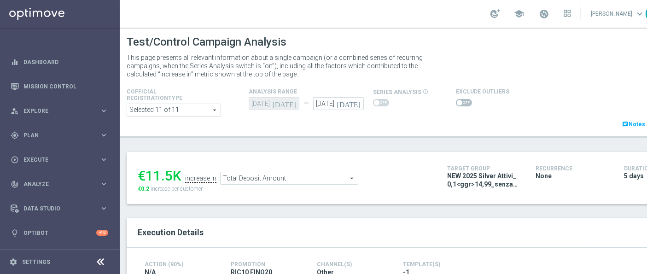
click at [461, 105] on span at bounding box center [464, 102] width 16 height 7
click at [461, 105] on input "checkbox" at bounding box center [464, 102] width 16 height 7
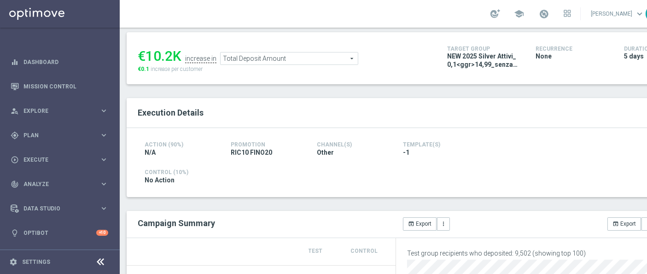
scroll to position [102, 0]
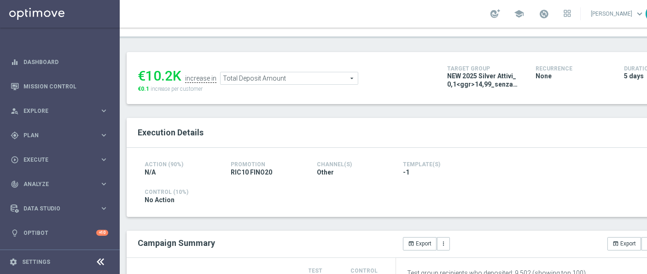
click at [280, 78] on span "Total Deposit Amount" at bounding box center [289, 78] width 137 height 12
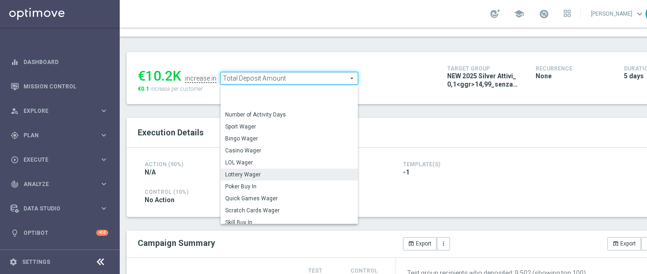
scroll to position [99, 0]
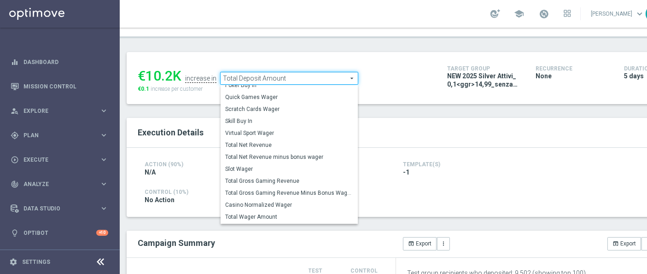
click at [322, 194] on span "Total Gross Gaming Revenue Minus Bonus Wagared" at bounding box center [289, 192] width 128 height 7
checkbox input "false"
type input "Total Gross Gaming Revenue Minus Bonus Wagared"
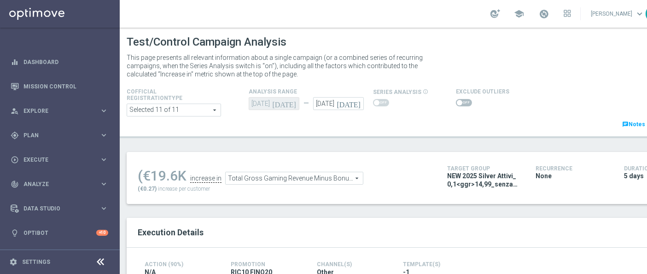
click at [461, 99] on span at bounding box center [464, 102] width 16 height 7
click at [461, 99] on input "checkbox" at bounding box center [464, 102] width 16 height 7
checkbox input "true"
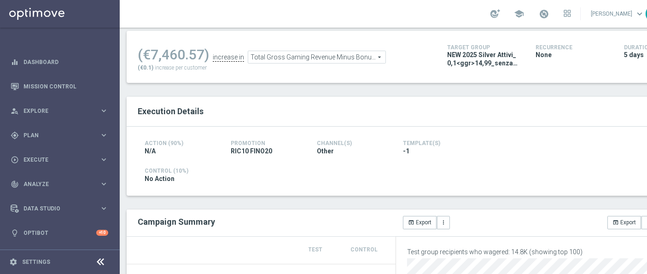
scroll to position [21, 0]
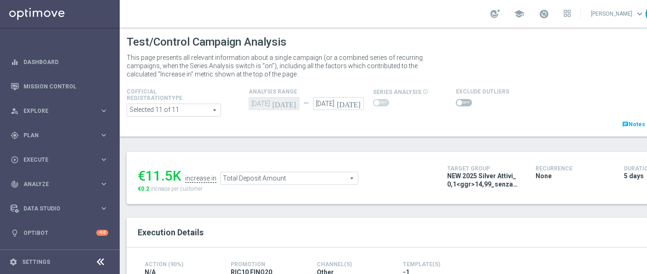
click at [461, 101] on span at bounding box center [464, 102] width 16 height 7
click at [461, 101] on input "checkbox" at bounding box center [464, 102] width 16 height 7
checkbox input "true"
click at [462, 99] on span at bounding box center [464, 102] width 16 height 7
click at [462, 99] on input "checkbox" at bounding box center [464, 102] width 16 height 7
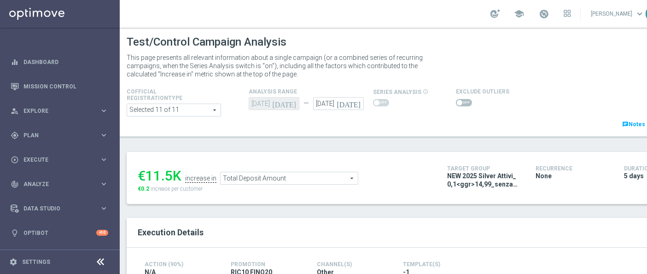
checkbox input "true"
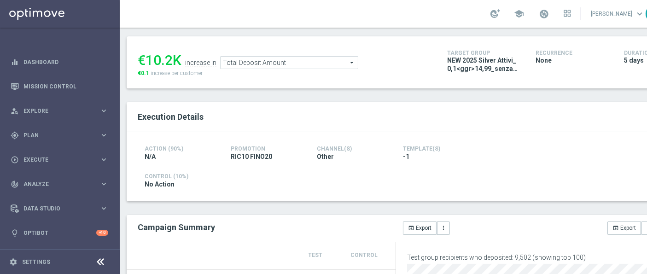
scroll to position [102, 0]
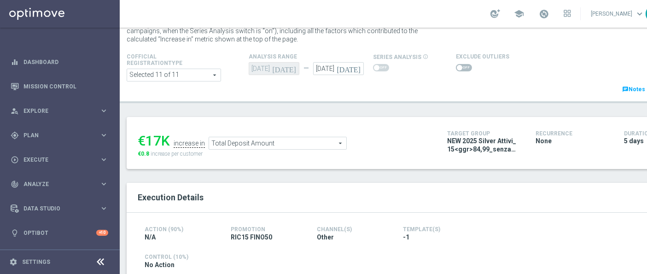
scroll to position [51, 0]
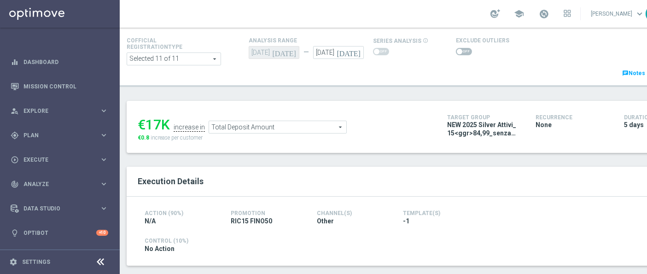
click at [461, 50] on span at bounding box center [464, 51] width 16 height 7
click at [461, 50] on input "checkbox" at bounding box center [464, 51] width 16 height 7
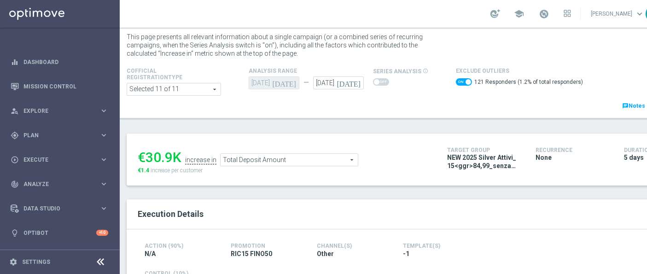
scroll to position [123, 0]
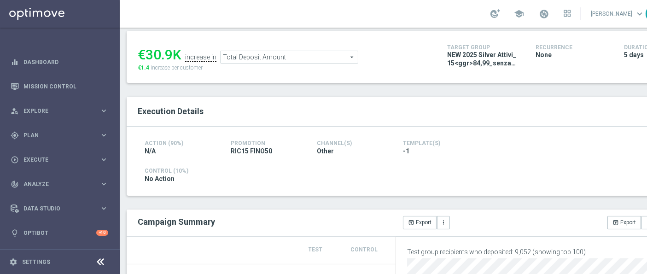
click at [149, 68] on span "€1.4" at bounding box center [144, 68] width 12 height 6
copy span "1.4"
click at [261, 56] on span "Total Deposit Amount" at bounding box center [289, 57] width 137 height 12
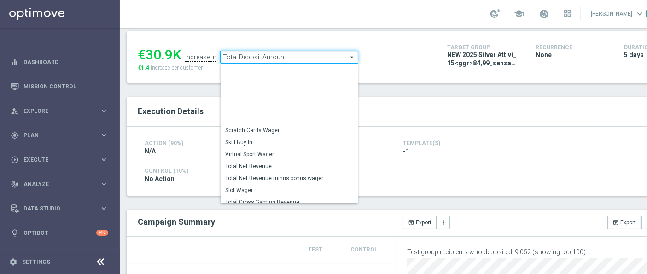
scroll to position [127, 0]
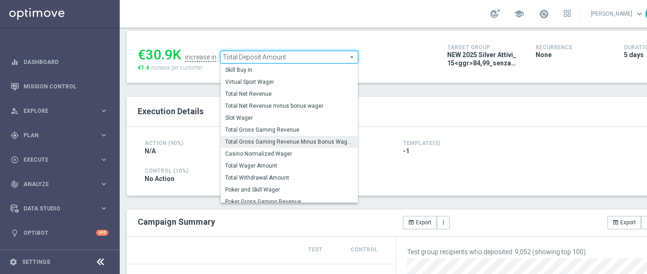
click at [288, 141] on span "Total Gross Gaming Revenue Minus Bonus Wagared" at bounding box center [289, 141] width 128 height 7
checkbox input "false"
type input "Total Gross Gaming Revenue Minus Bonus Wagared"
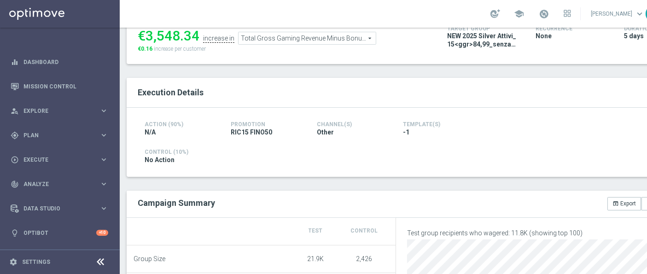
scroll to position [121, 0]
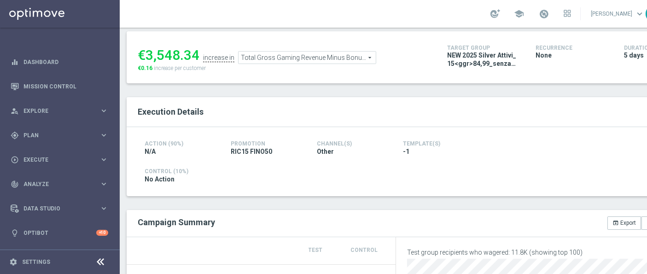
drag, startPoint x: 149, startPoint y: 53, endPoint x: 197, endPoint y: 53, distance: 48.4
click at [197, 53] on div "€3,548.34" at bounding box center [169, 55] width 62 height 17
copy div "3,548.34"
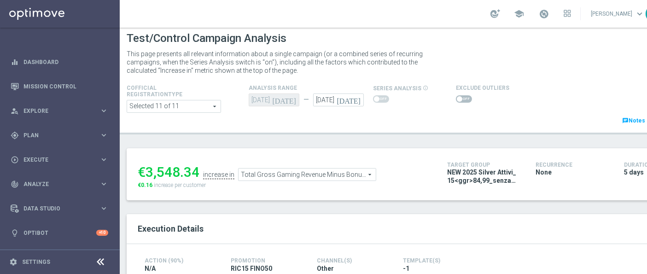
scroll to position [0, 0]
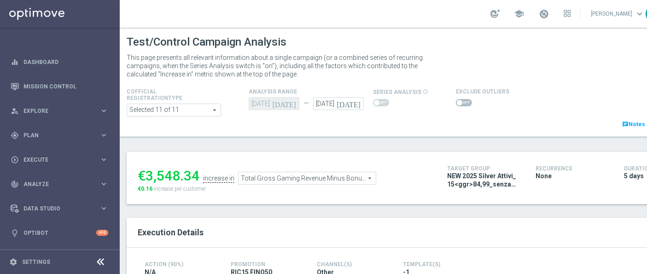
drag, startPoint x: 459, startPoint y: 104, endPoint x: 472, endPoint y: 131, distance: 29.5
click at [459, 104] on span at bounding box center [464, 102] width 16 height 7
click at [459, 104] on input "checkbox" at bounding box center [464, 102] width 16 height 7
checkbox input "true"
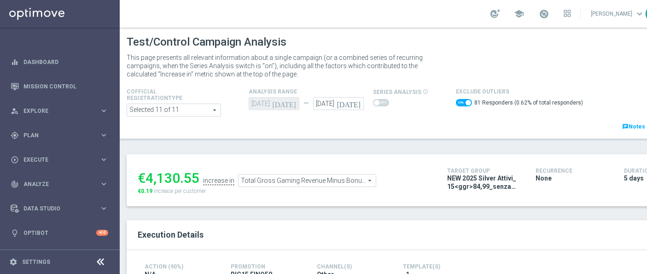
drag, startPoint x: 145, startPoint y: 173, endPoint x: 198, endPoint y: 175, distance: 53.0
click at [198, 175] on div "€4,130.55" at bounding box center [169, 178] width 62 height 17
copy div "4,130.55"
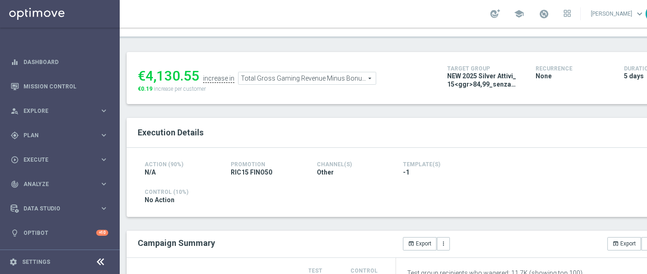
scroll to position [51, 0]
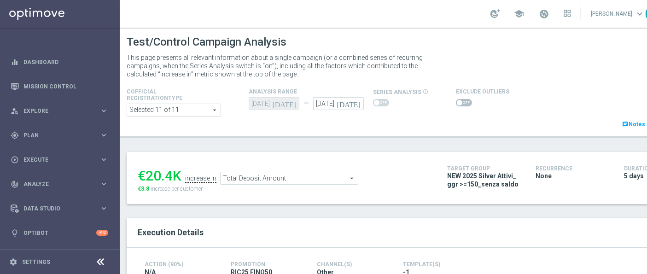
click at [463, 96] on div "Exclude Outliers" at bounding box center [482, 97] width 53 height 22
drag, startPoint x: 462, startPoint y: 100, endPoint x: 462, endPoint y: 107, distance: 7.4
click at [462, 100] on span at bounding box center [464, 102] width 16 height 7
click at [462, 100] on input "checkbox" at bounding box center [464, 102] width 16 height 7
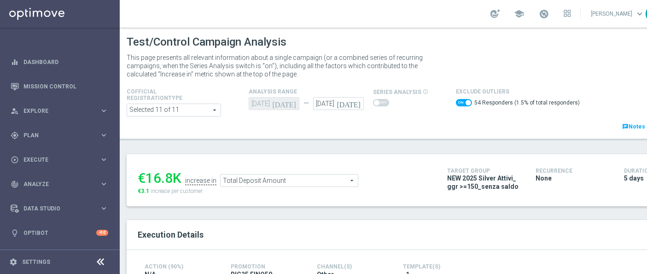
drag, startPoint x: 146, startPoint y: 178, endPoint x: 168, endPoint y: 178, distance: 22.6
click at [168, 178] on div "€16.8K" at bounding box center [160, 178] width 44 height 17
click at [145, 191] on span "€3.1" at bounding box center [144, 191] width 12 height 6
click at [279, 180] on span "Total Deposit Amount" at bounding box center [289, 181] width 137 height 12
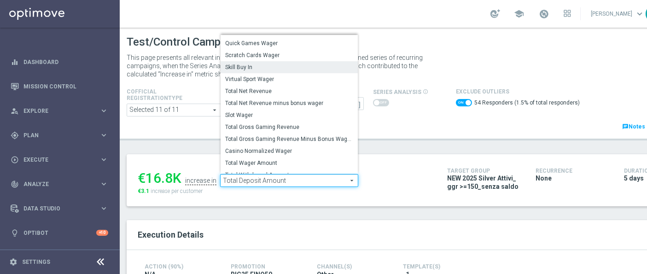
scroll to position [129, 0]
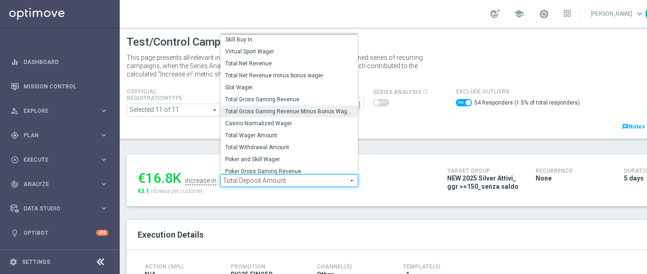
click at [286, 110] on span "Total Gross Gaming Revenue Minus Bonus Wagared" at bounding box center [289, 111] width 128 height 7
checkbox input "false"
type input "Total Gross Gaming Revenue Minus Bonus Wagared"
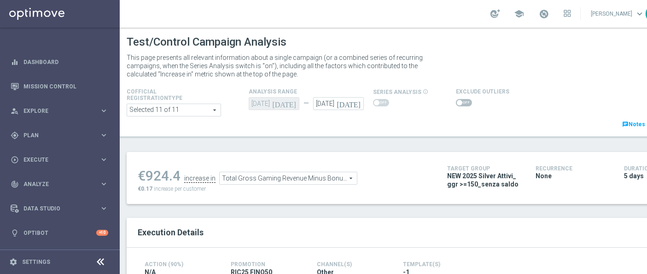
scroll to position [51, 0]
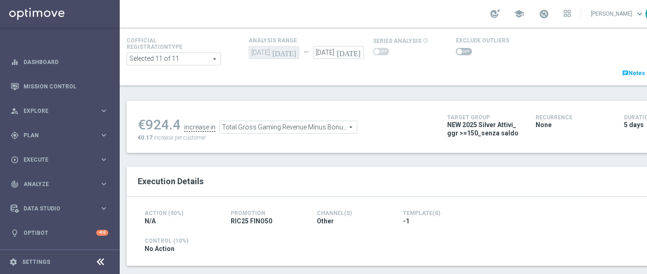
click at [458, 51] on span at bounding box center [460, 52] width 6 height 6
click at [458, 51] on input "checkbox" at bounding box center [464, 51] width 16 height 7
checkbox input "true"
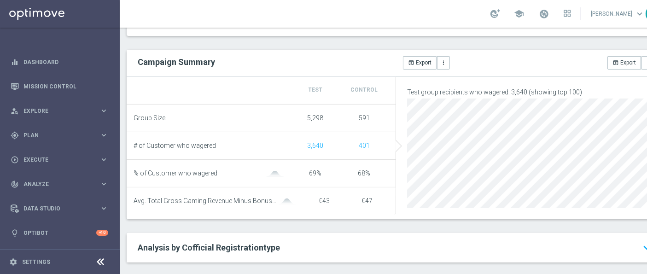
scroll to position [307, 0]
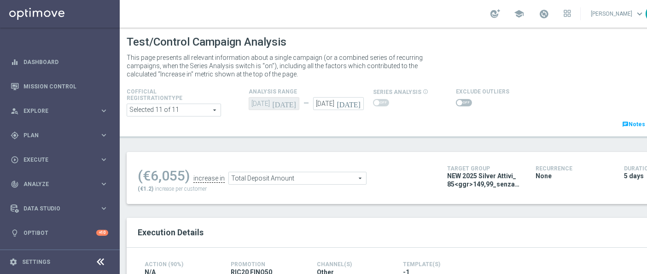
click at [459, 104] on span at bounding box center [464, 102] width 16 height 7
click at [459, 104] on input "checkbox" at bounding box center [464, 102] width 16 height 7
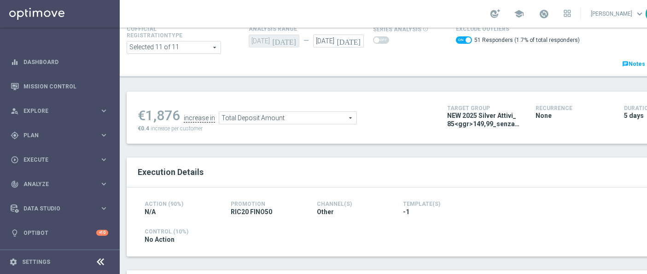
scroll to position [51, 0]
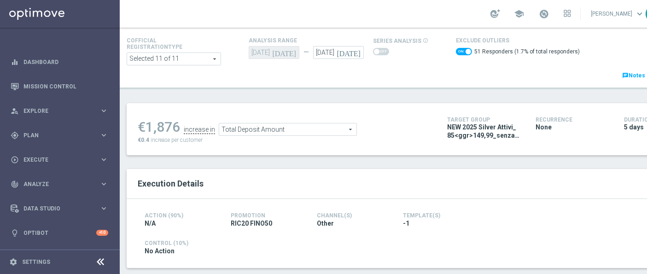
click at [270, 129] on span "Total Deposit Amount" at bounding box center [287, 129] width 137 height 12
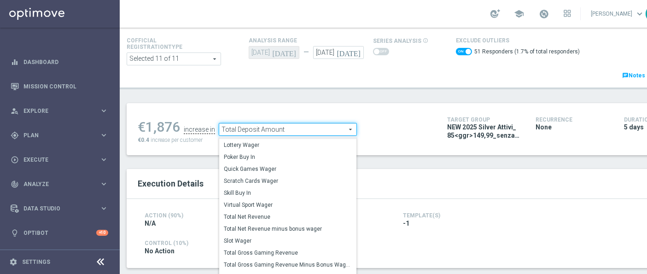
scroll to position [128, 0]
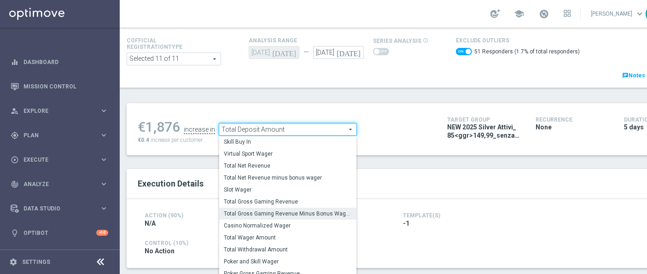
click at [298, 214] on span "Total Gross Gaming Revenue Minus Bonus Wagared" at bounding box center [288, 213] width 128 height 7
checkbox input "false"
type input "Total Gross Gaming Revenue Minus Bonus Wagared"
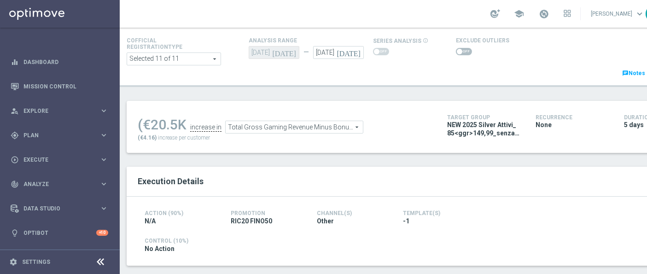
click at [464, 53] on span at bounding box center [464, 51] width 16 height 7
click at [464, 53] on input "checkbox" at bounding box center [464, 51] width 16 height 7
checkbox input "true"
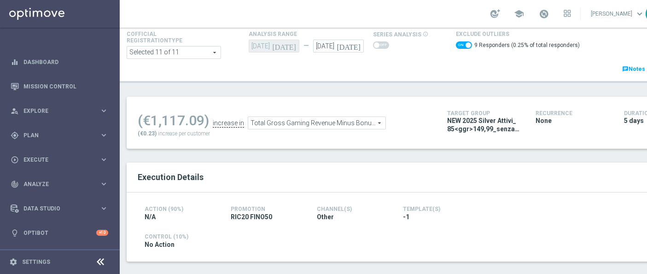
scroll to position [51, 0]
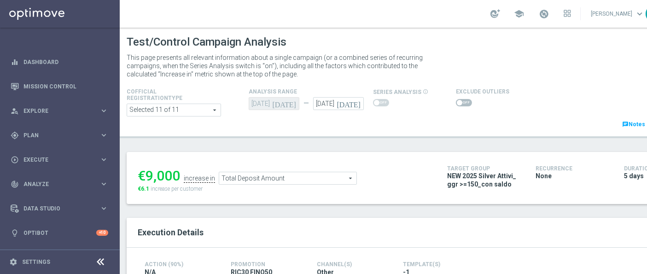
click at [462, 103] on span at bounding box center [464, 102] width 16 height 7
click at [462, 103] on input "checkbox" at bounding box center [464, 102] width 16 height 7
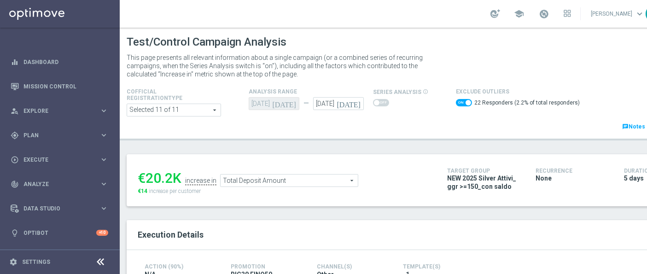
click at [252, 182] on span "Total Deposit Amount" at bounding box center [289, 181] width 137 height 12
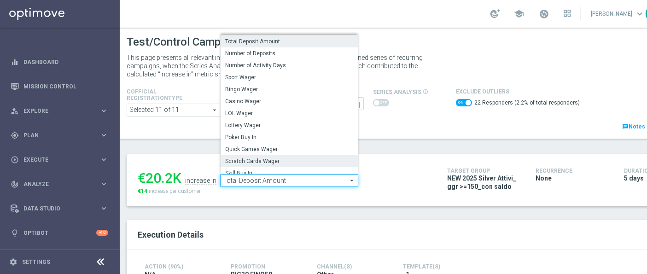
scroll to position [98, 0]
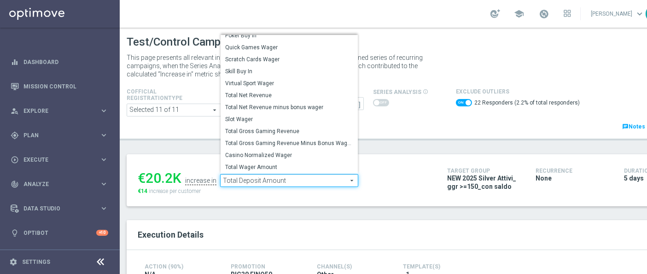
drag, startPoint x: 292, startPoint y: 146, endPoint x: 349, endPoint y: 217, distance: 91.2
click at [292, 146] on span "Total Gross Gaming Revenue Minus Bonus Wagared" at bounding box center [289, 143] width 128 height 7
checkbox input "false"
type input "Total Gross Gaming Revenue Minus Bonus Wagared"
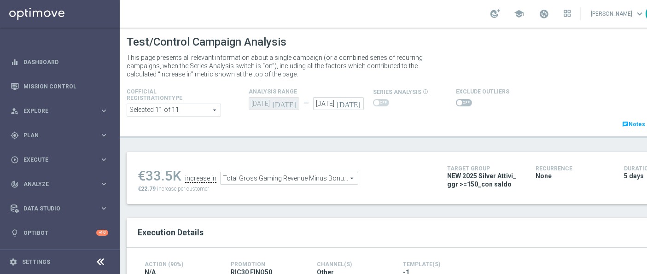
click at [463, 101] on span at bounding box center [464, 102] width 16 height 7
click at [463, 101] on input "checkbox" at bounding box center [464, 102] width 16 height 7
checkbox input "true"
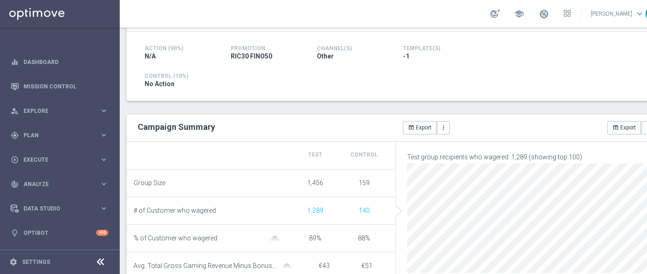
scroll to position [307, 0]
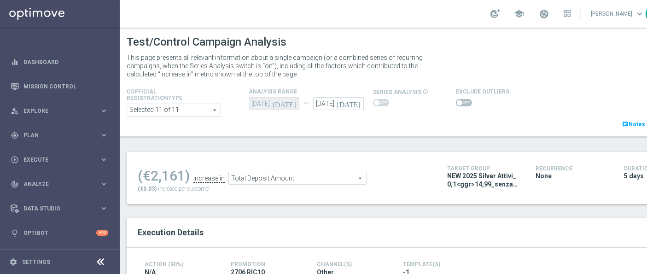
click at [640, 128] on link "chat Notes & Tags" at bounding box center [644, 124] width 44 height 10
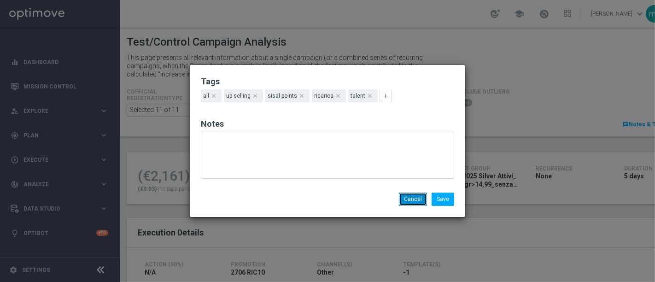
click at [416, 197] on button "Cancel" at bounding box center [413, 199] width 28 height 13
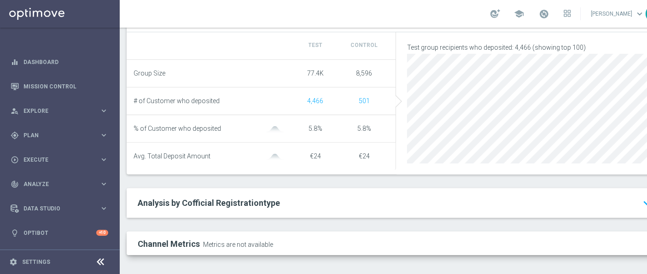
scroll to position [8, 0]
click at [176, 239] on h2 "Channel Metrics" at bounding box center [169, 244] width 62 height 10
click at [217, 202] on span "Analysis by Cofficial Registrationtype" at bounding box center [209, 203] width 142 height 10
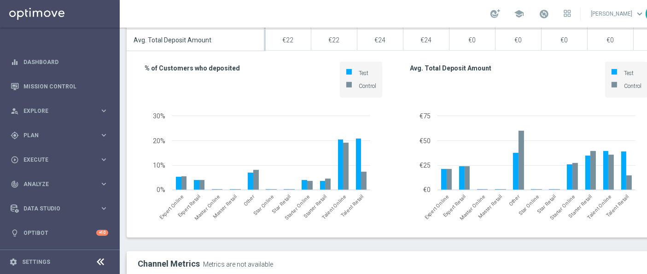
scroll to position [607, 0]
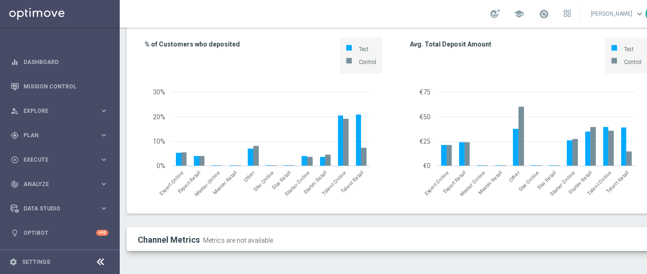
click at [283, 248] on div "Channel Metrics Metrics are not available" at bounding box center [396, 239] width 539 height 23
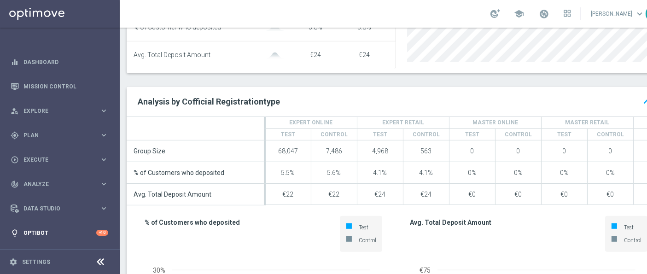
scroll to position [351, 0]
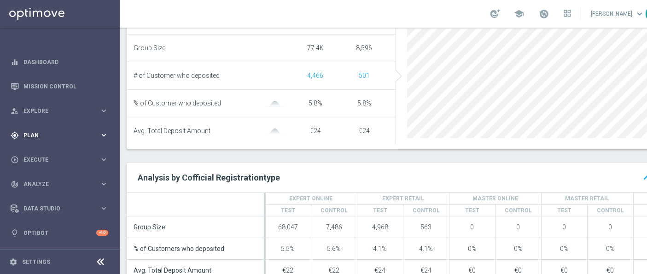
click at [76, 132] on div "gps_fixed Plan keyboard_arrow_right" at bounding box center [59, 135] width 119 height 24
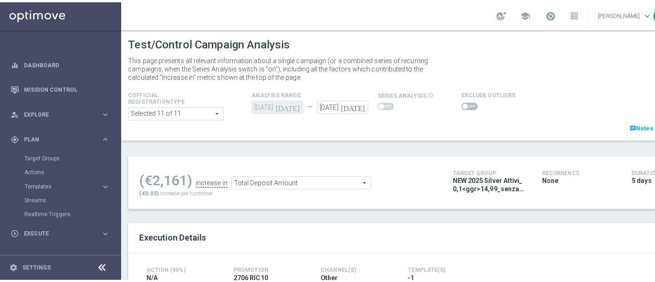
scroll to position [0, 0]
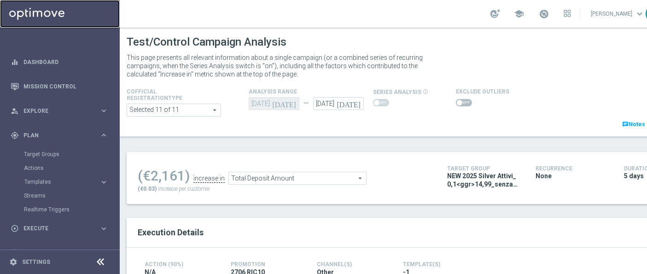
click at [35, 11] on link at bounding box center [60, 14] width 120 height 28
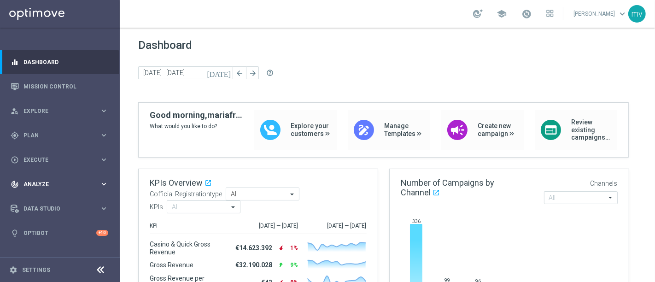
click at [53, 183] on span "Analyze" at bounding box center [61, 185] width 76 height 6
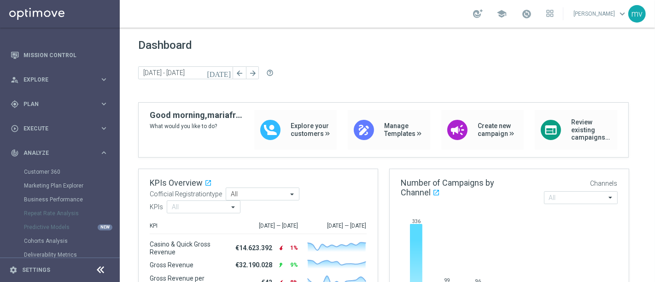
scroll to position [100, 0]
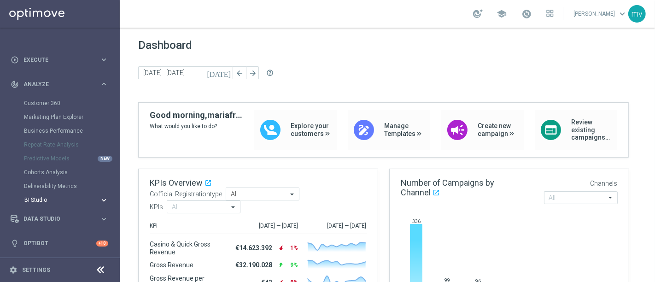
click at [47, 200] on span "BI Studio" at bounding box center [57, 200] width 66 height 6
click at [75, 226] on link "CRM Performance Dashboard" at bounding box center [62, 227] width 67 height 7
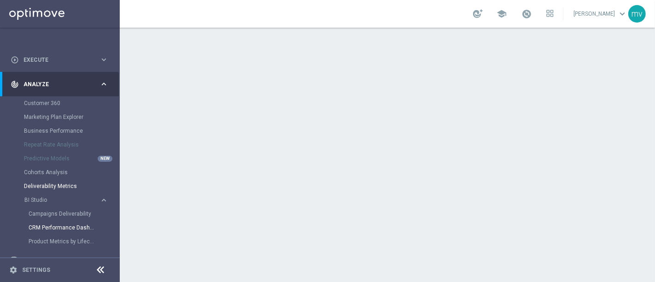
click at [68, 186] on link "Deliverability Metrics" at bounding box center [60, 185] width 72 height 7
click at [50, 62] on div "play_circle_outline Execute" at bounding box center [55, 60] width 89 height 8
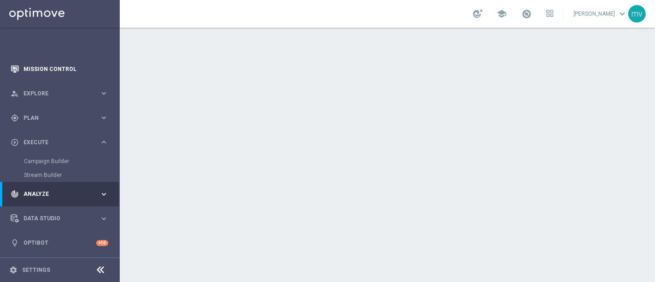
scroll to position [17, 0]
drag, startPoint x: 65, startPoint y: 68, endPoint x: 87, endPoint y: 94, distance: 33.4
click at [65, 67] on link "Mission Control" at bounding box center [65, 69] width 85 height 24
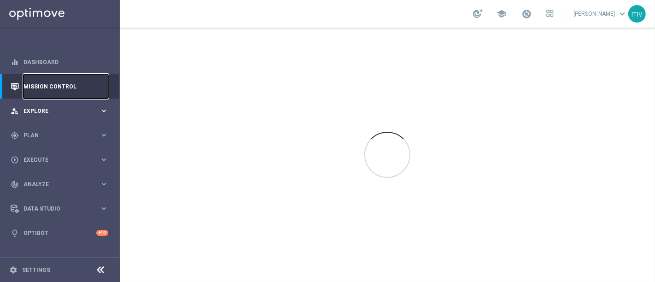
scroll to position [0, 0]
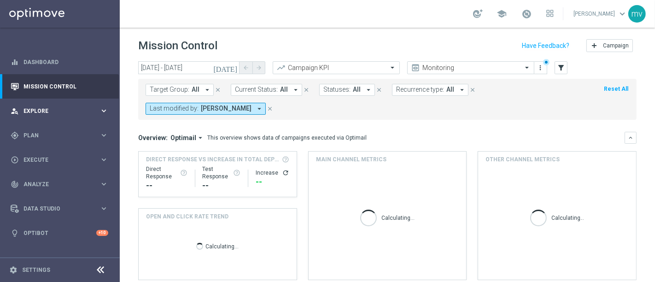
click at [65, 99] on div "person_search Explore keyboard_arrow_right" at bounding box center [59, 111] width 119 height 24
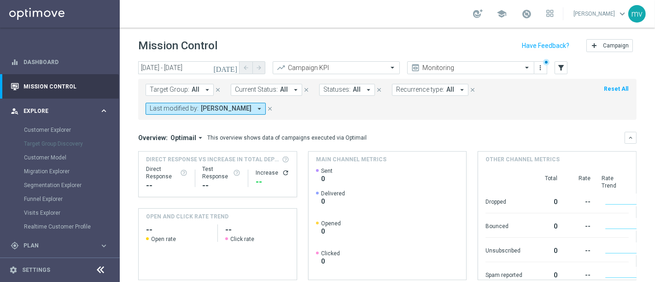
click at [65, 107] on div "person_search Explore" at bounding box center [55, 111] width 89 height 8
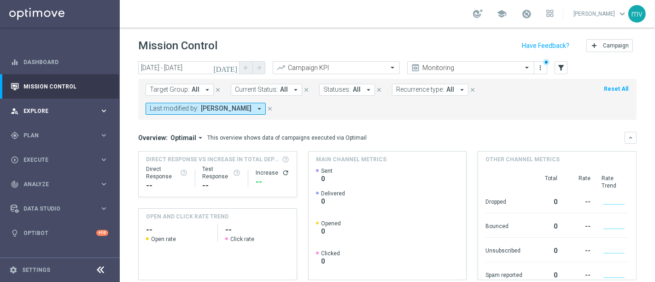
click at [66, 103] on div "person_search Explore keyboard_arrow_right" at bounding box center [59, 111] width 119 height 24
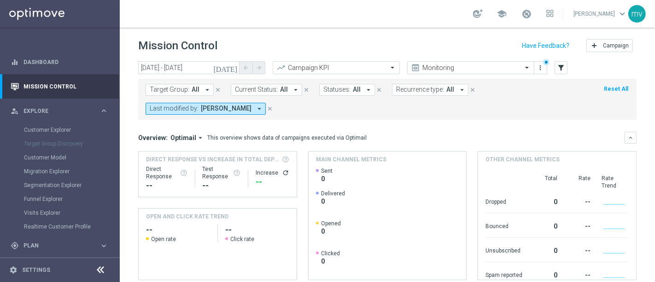
click at [75, 125] on div "Customer Explorer" at bounding box center [71, 130] width 95 height 14
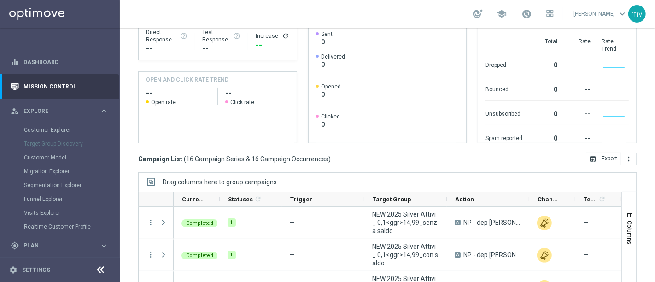
scroll to position [196, 0]
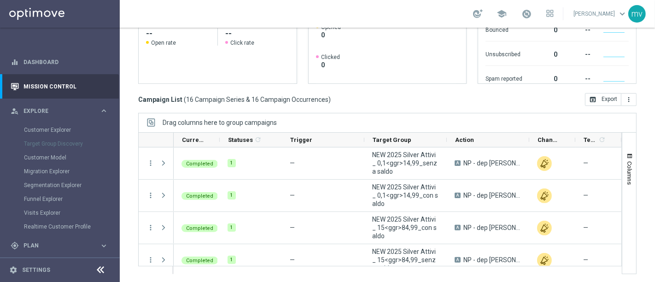
drag, startPoint x: 68, startPoint y: 124, endPoint x: 64, endPoint y: 134, distance: 10.7
click at [68, 125] on div "Customer Explorer" at bounding box center [71, 130] width 95 height 14
click at [58, 134] on div "Customer Explorer" at bounding box center [71, 130] width 95 height 14
click at [52, 128] on link "Customer Explorer" at bounding box center [60, 129] width 72 height 7
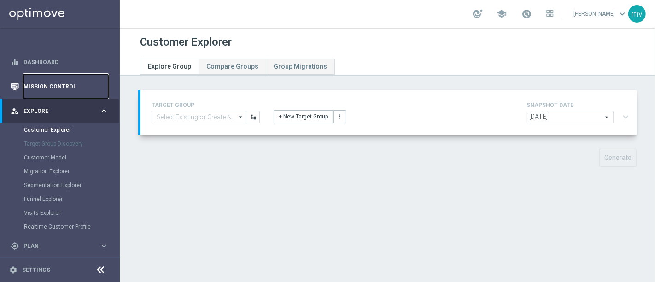
click at [67, 86] on link "Mission Control" at bounding box center [65, 86] width 85 height 24
